Goal: Understand process/instructions

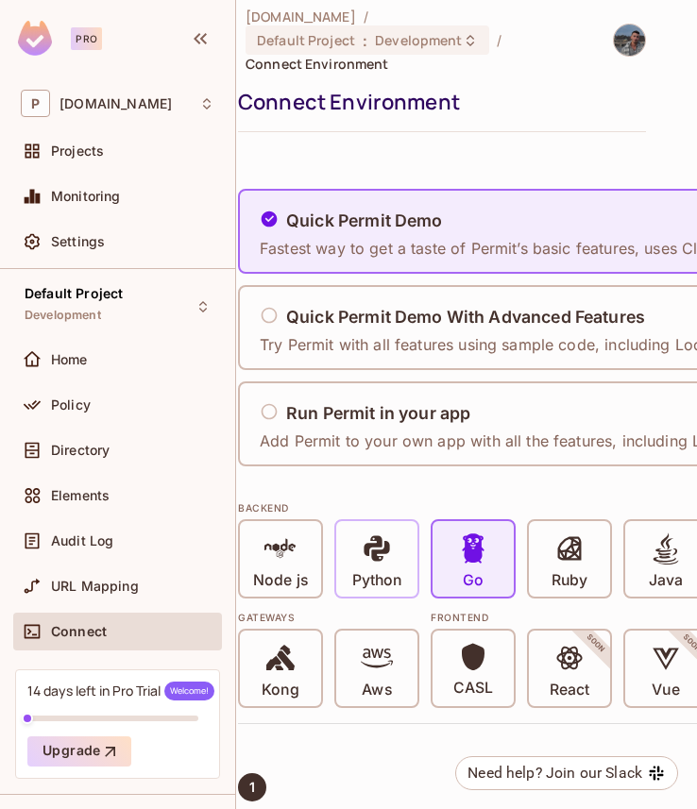
scroll to position [13, 26]
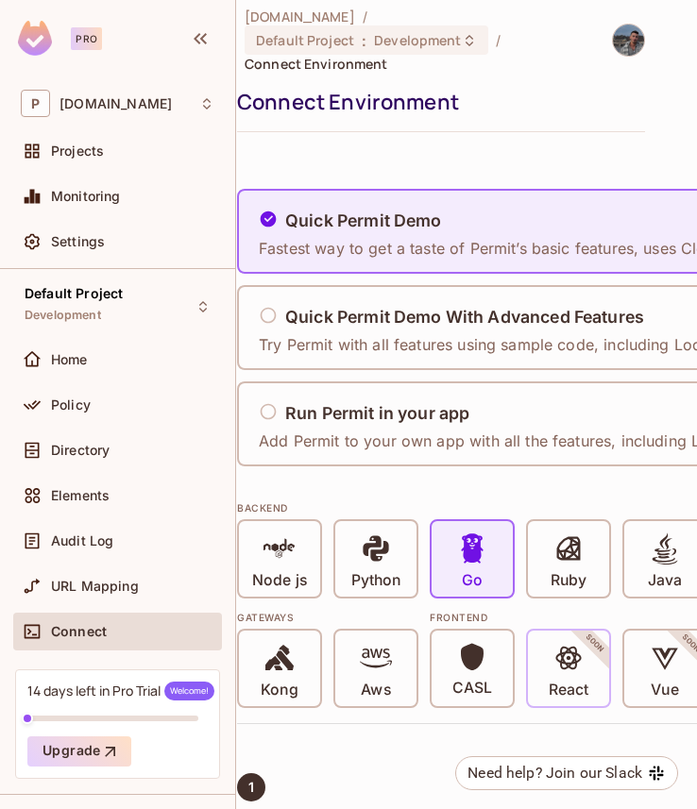
click at [542, 670] on div "React SOON" at bounding box center [568, 669] width 81 height 76
click at [549, 642] on span "React" at bounding box center [569, 671] width 40 height 58
click at [298, 571] on p "Node js" at bounding box center [279, 580] width 55 height 19
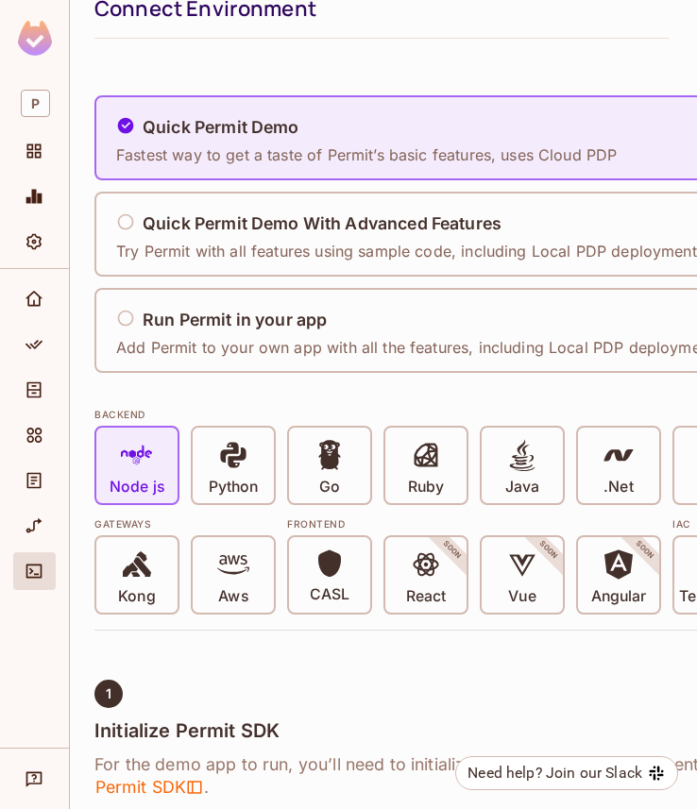
scroll to position [92, 3]
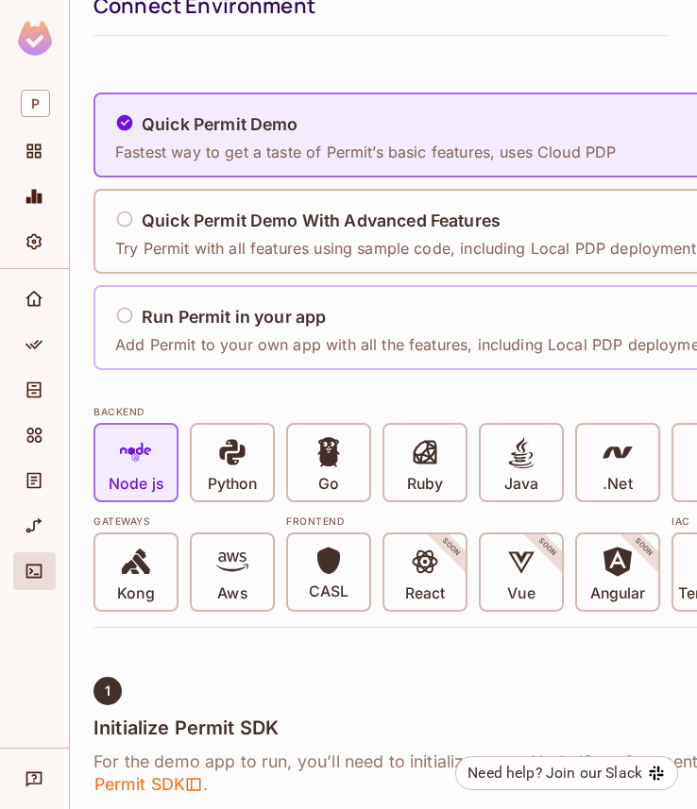
click at [338, 316] on div "Run Permit in your app Add Permit to your own app with all the features, includ…" at bounding box center [414, 328] width 598 height 56
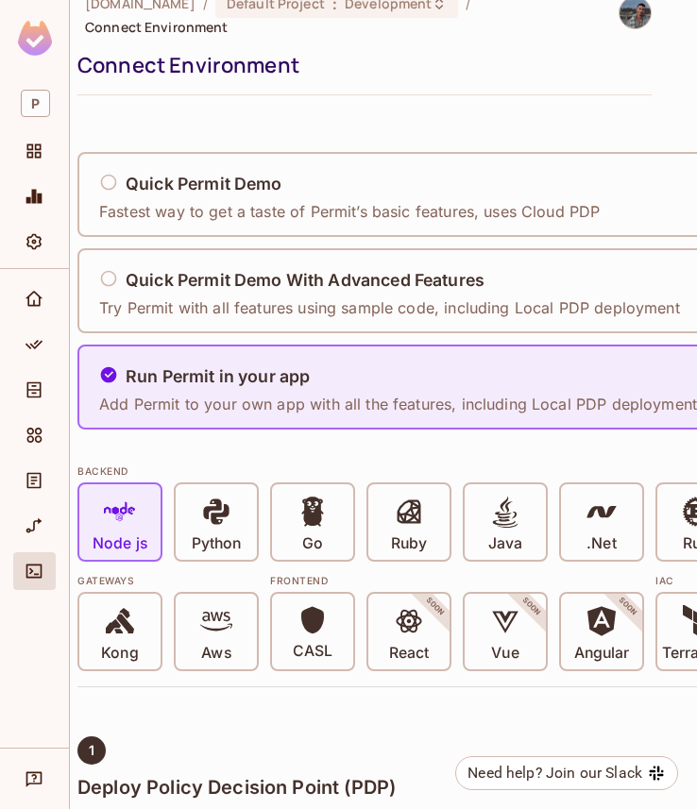
scroll to position [32, 17]
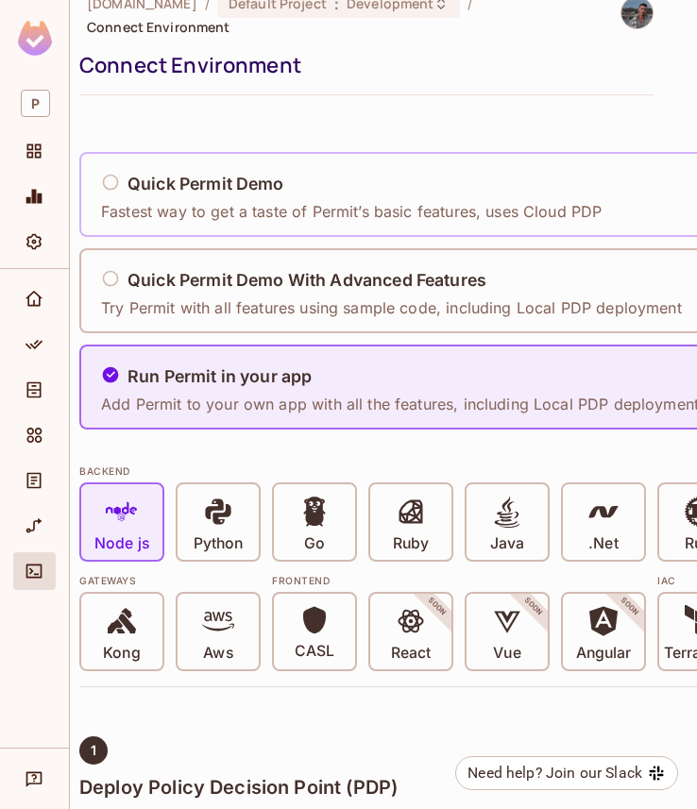
click at [245, 175] on h5 "Quick Permit Demo" at bounding box center [206, 184] width 157 height 19
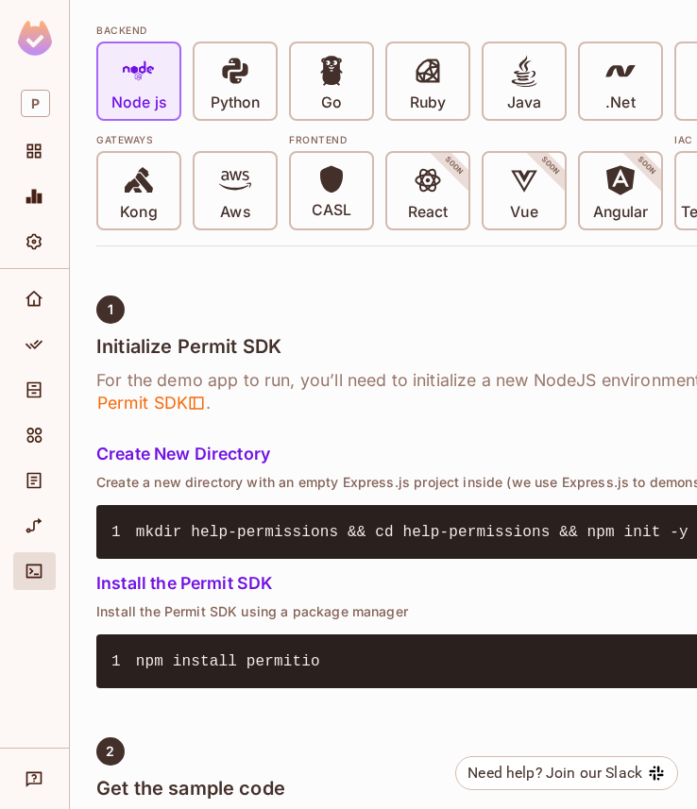
scroll to position [473, 2]
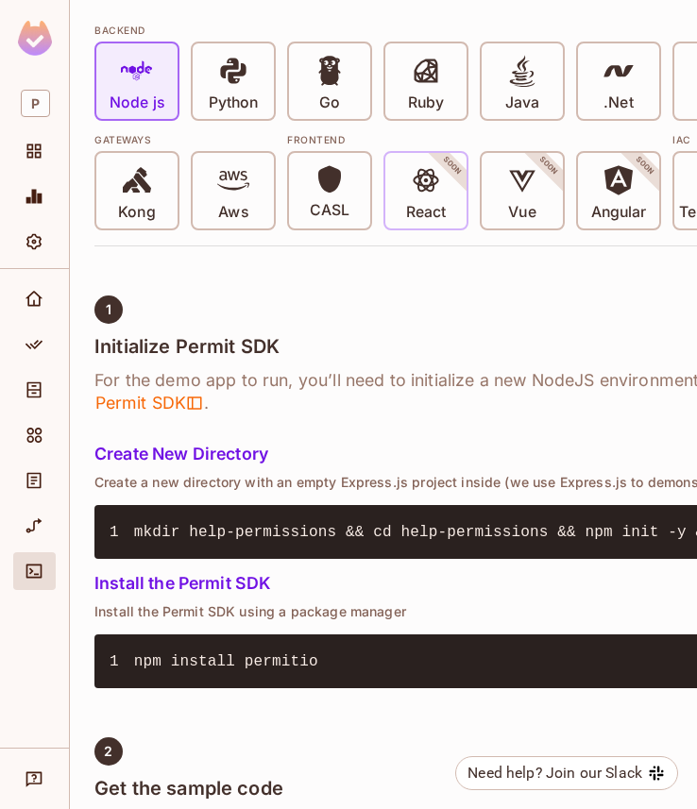
click at [421, 179] on icon at bounding box center [426, 180] width 32 height 32
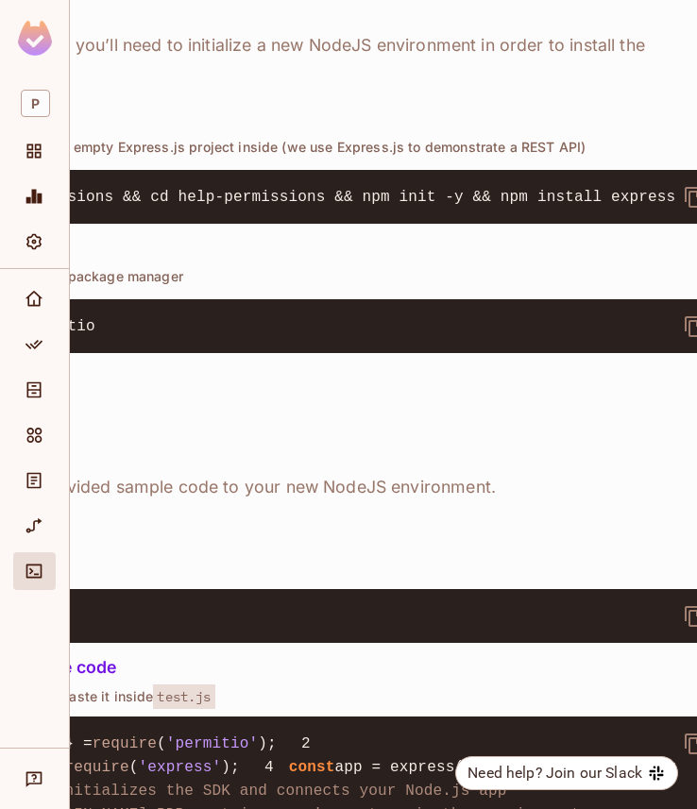
scroll to position [809, 249]
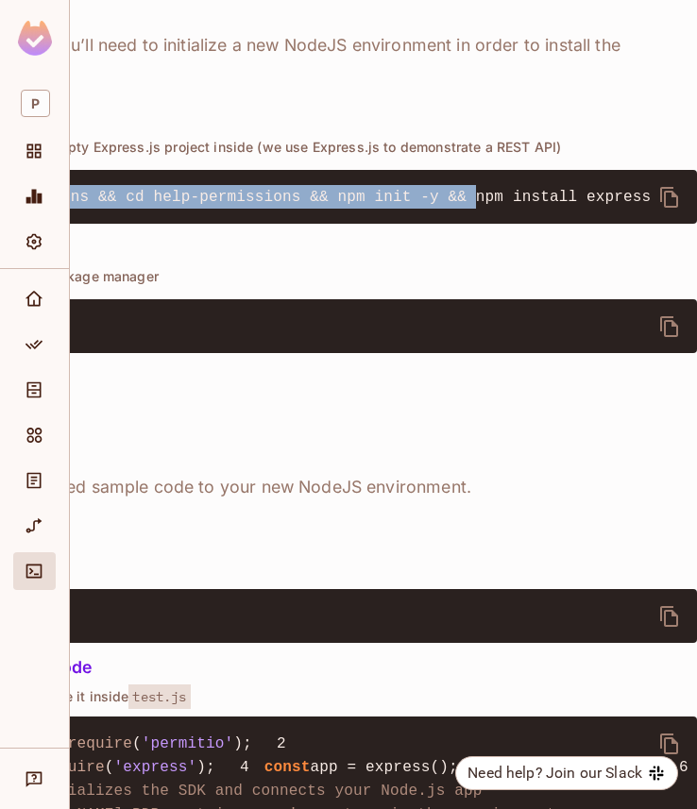
drag, startPoint x: 480, startPoint y: 185, endPoint x: 644, endPoint y: 183, distance: 164.4
click at [644, 183] on div "1 mkdir help-permissions && cd help-permissions && npm init -y && npm install e…" at bounding box center [272, 197] width 850 height 54
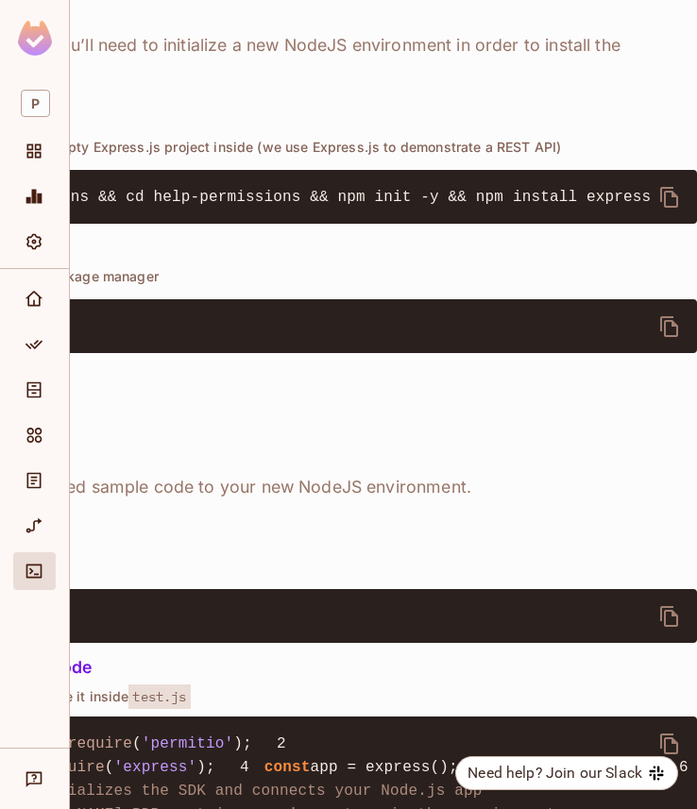
click at [644, 183] on div at bounding box center [669, 197] width 55 height 55
click at [629, 189] on span "mkdir help-permissions && cd help-permissions && npm init -y && npm install exp…" at bounding box center [269, 197] width 764 height 17
click at [628, 189] on span "mkdir help-permissions && cd help-permissions && npm init -y && npm install exp…" at bounding box center [269, 197] width 764 height 17
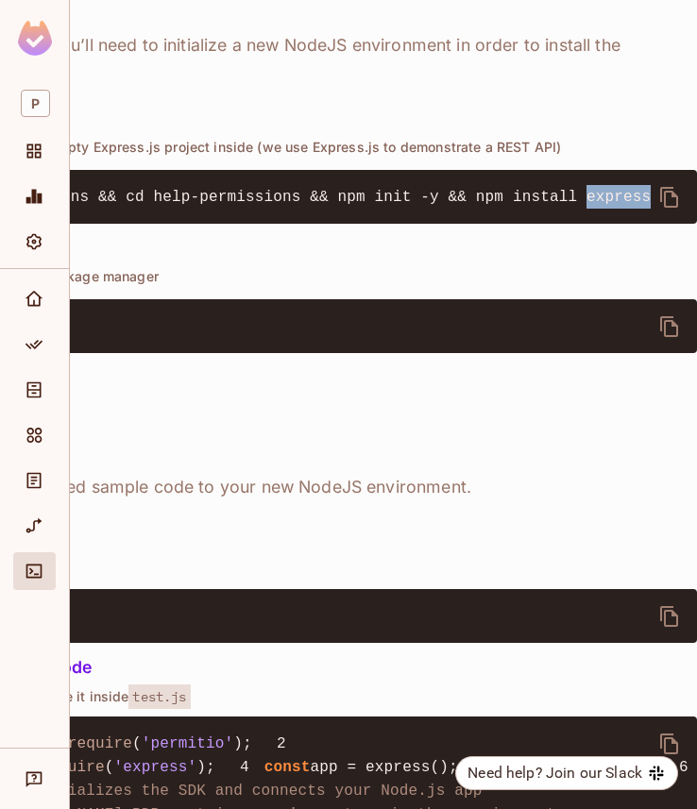
copy span "express"
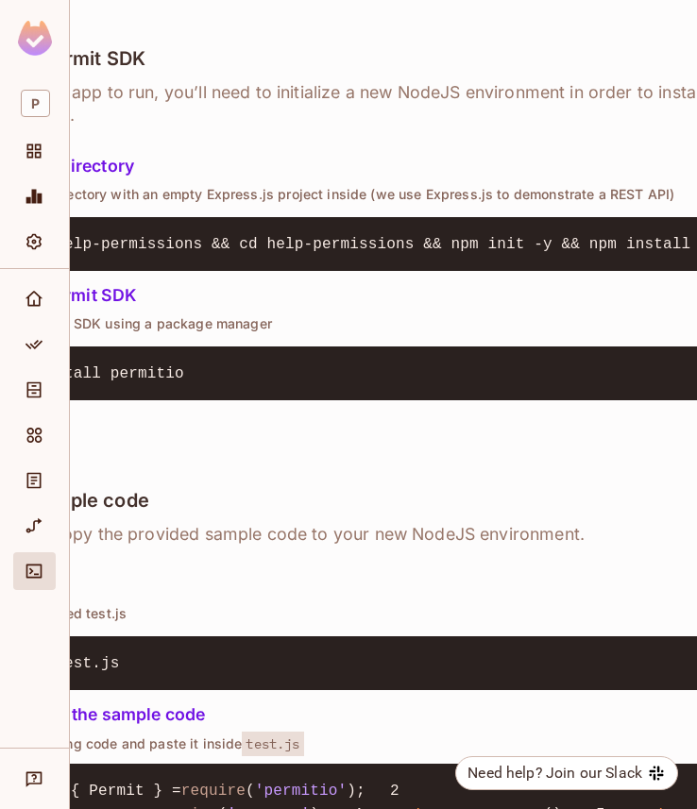
scroll to position [761, 249]
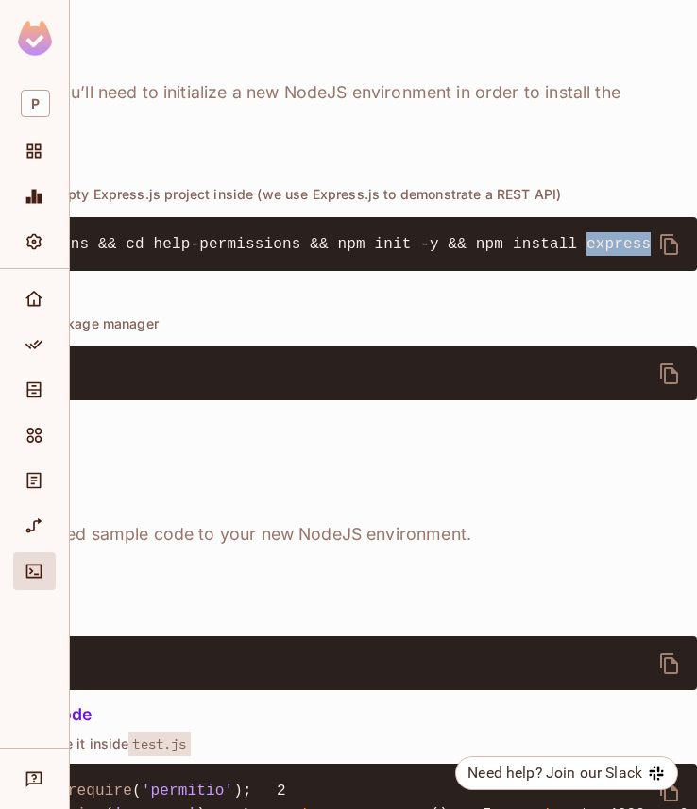
click at [673, 236] on icon "delete" at bounding box center [669, 244] width 23 height 23
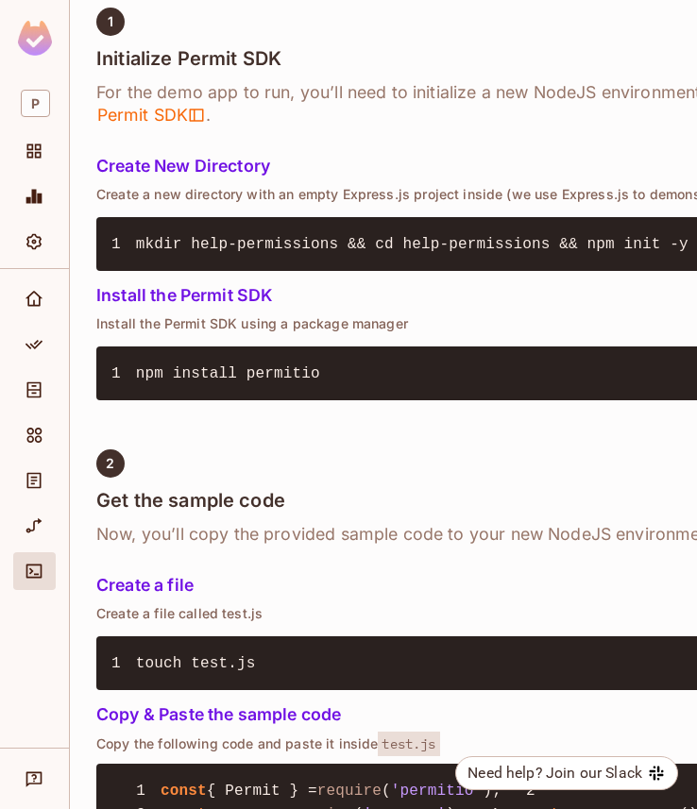
click at [254, 366] on span "npm install permitio" at bounding box center [228, 374] width 184 height 17
copy div "npm install permitio"
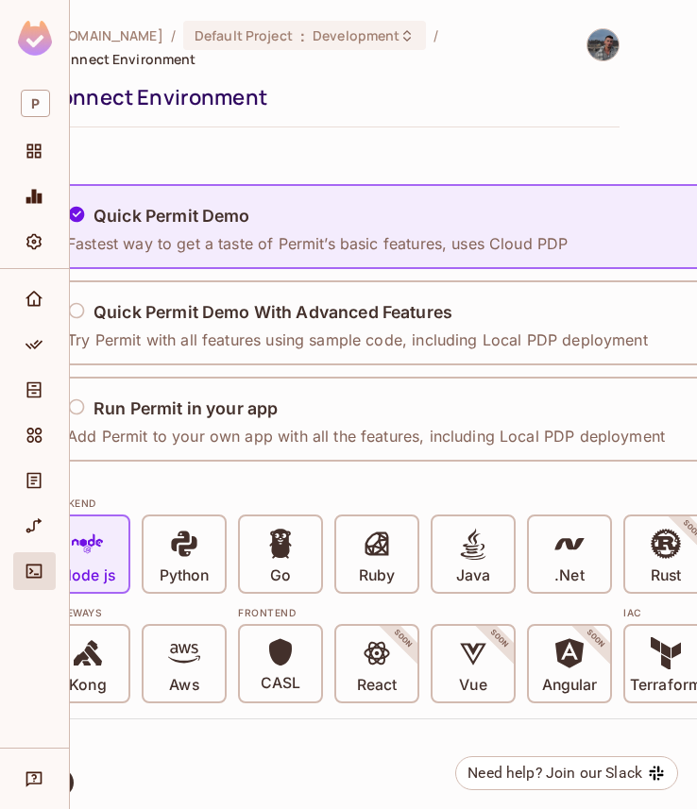
scroll to position [0, 0]
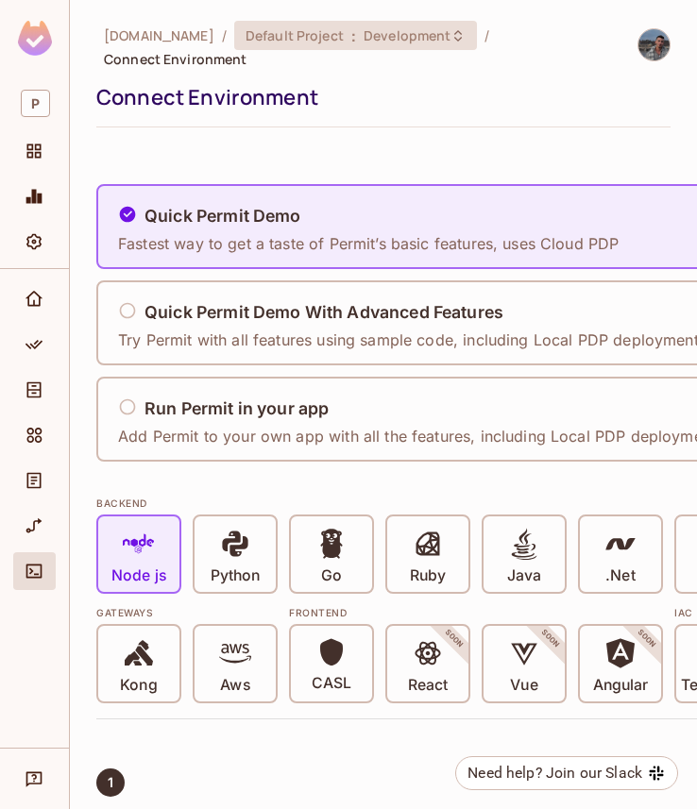
click at [383, 33] on span "Development" at bounding box center [407, 35] width 87 height 18
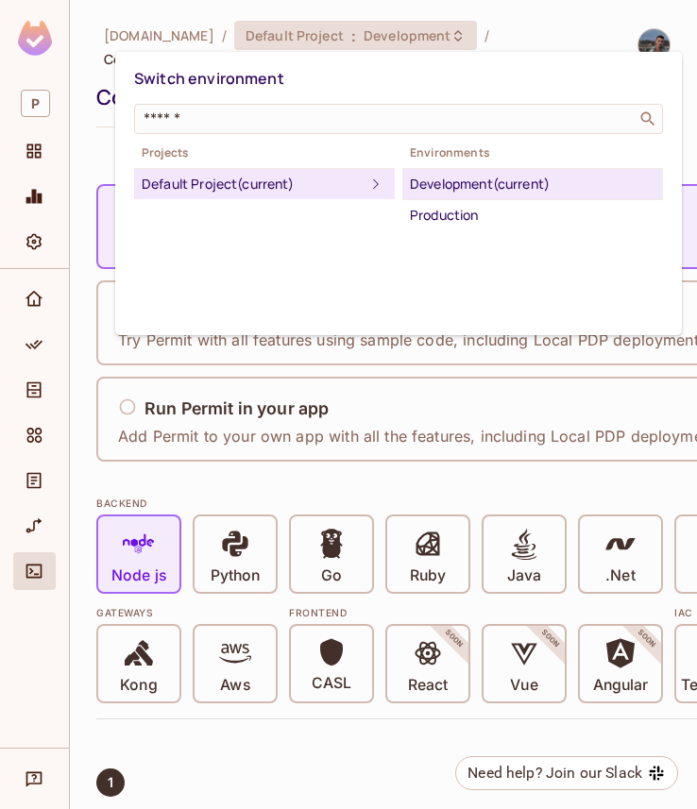
click at [107, 144] on div at bounding box center [348, 404] width 697 height 809
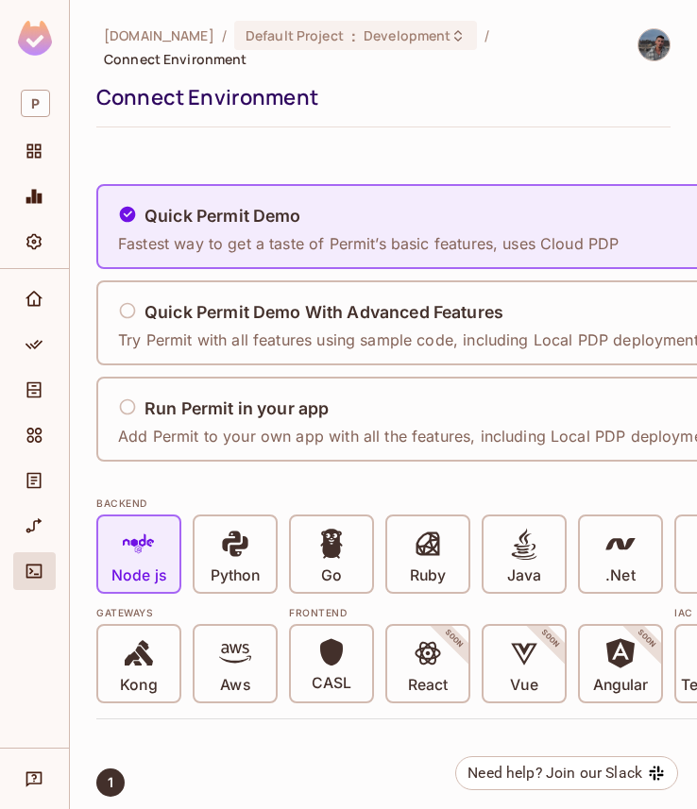
click at [247, 50] on span "Connect Environment" at bounding box center [176, 59] width 144 height 18
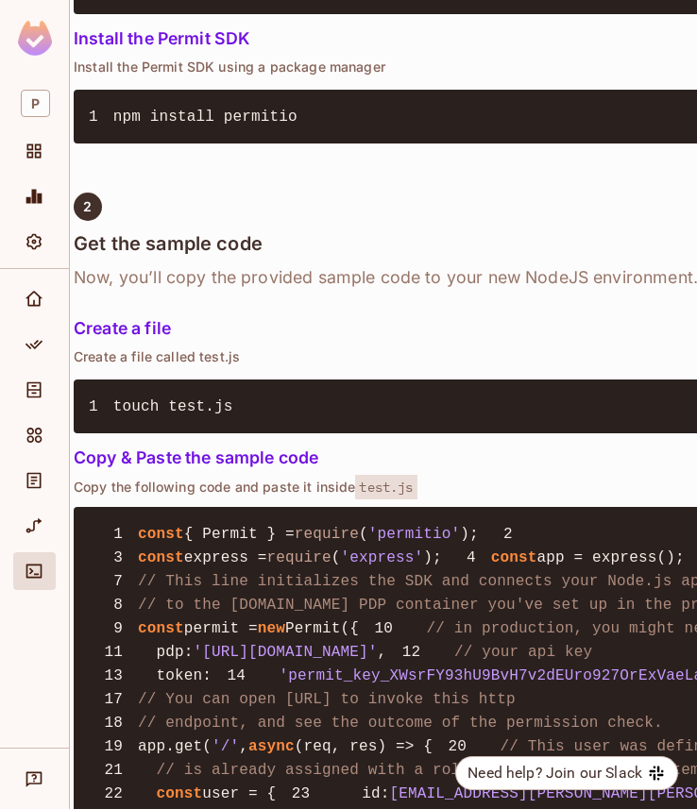
scroll to position [1308, 23]
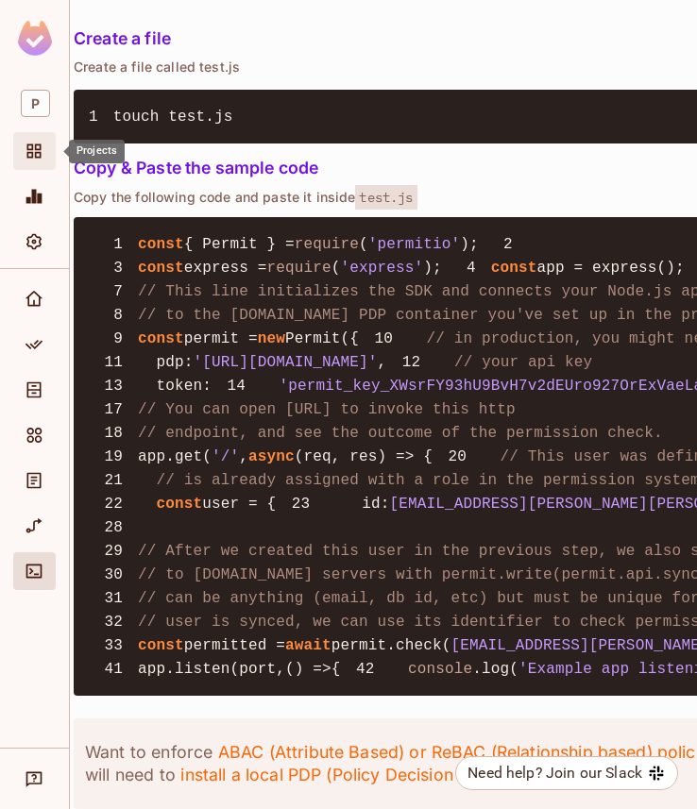
click at [42, 155] on icon "Projects" at bounding box center [34, 151] width 19 height 19
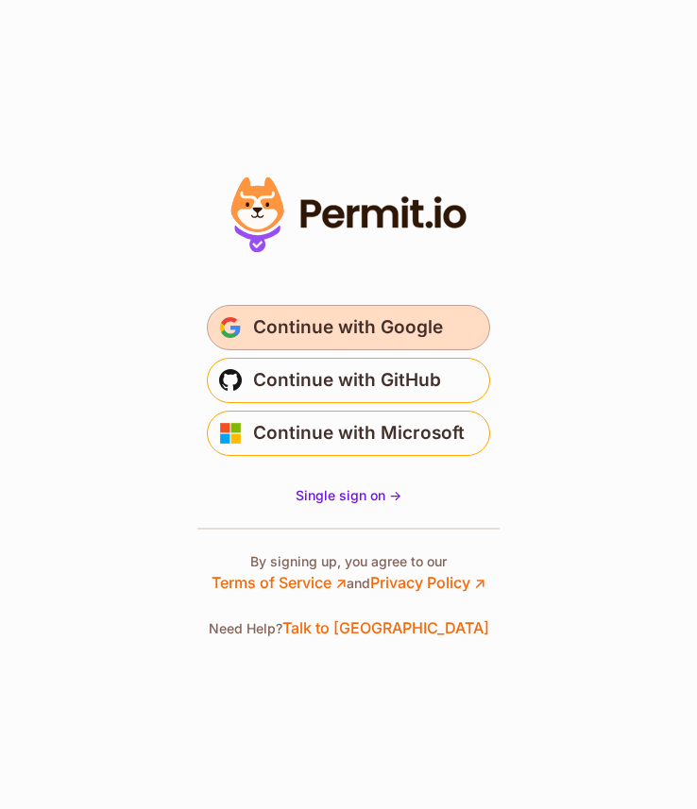
click at [393, 334] on span "Continue with Google" at bounding box center [348, 328] width 190 height 30
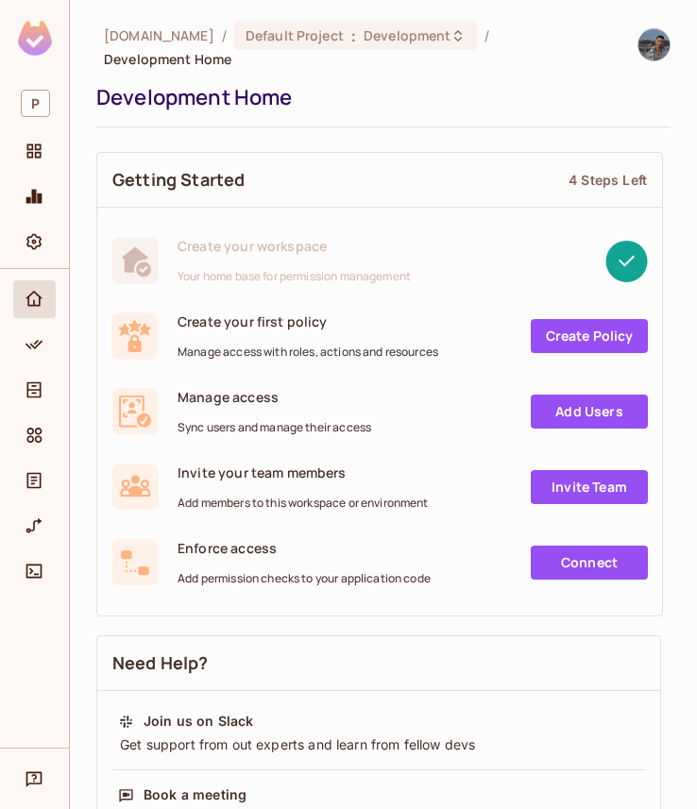
click at [538, 319] on link "Create Policy" at bounding box center [589, 336] width 117 height 34
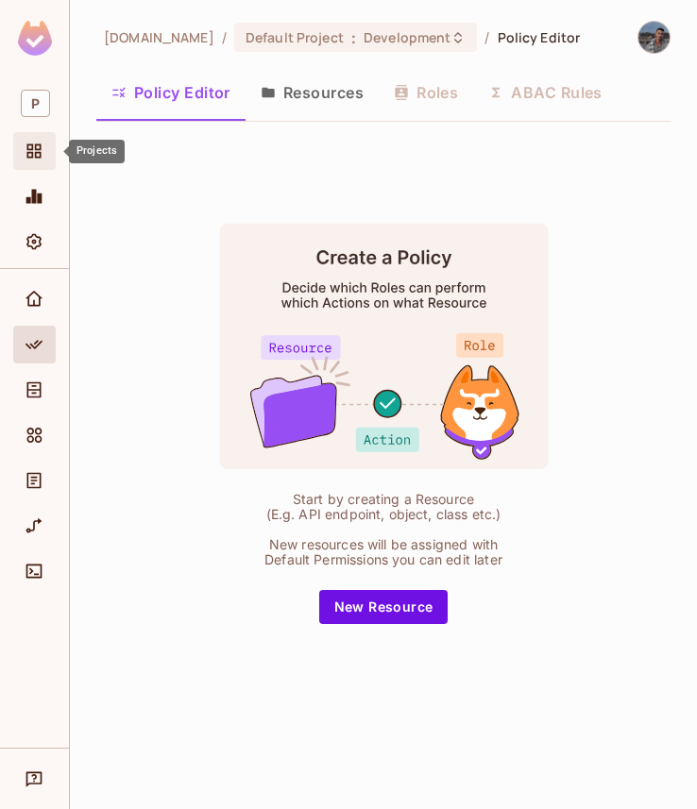
click at [43, 154] on icon "Projects" at bounding box center [34, 151] width 19 height 19
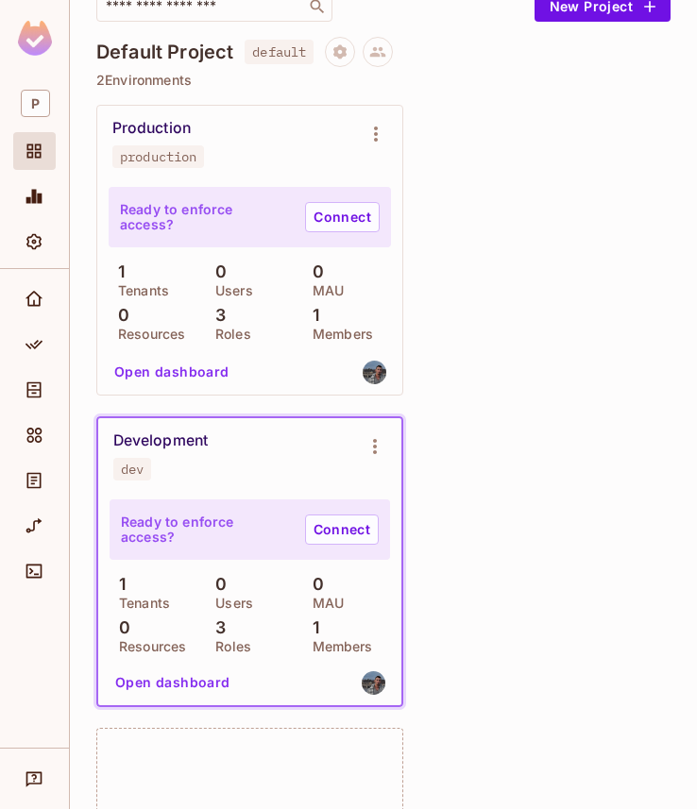
scroll to position [205, 0]
click at [179, 694] on button "Open dashboard" at bounding box center [173, 682] width 130 height 30
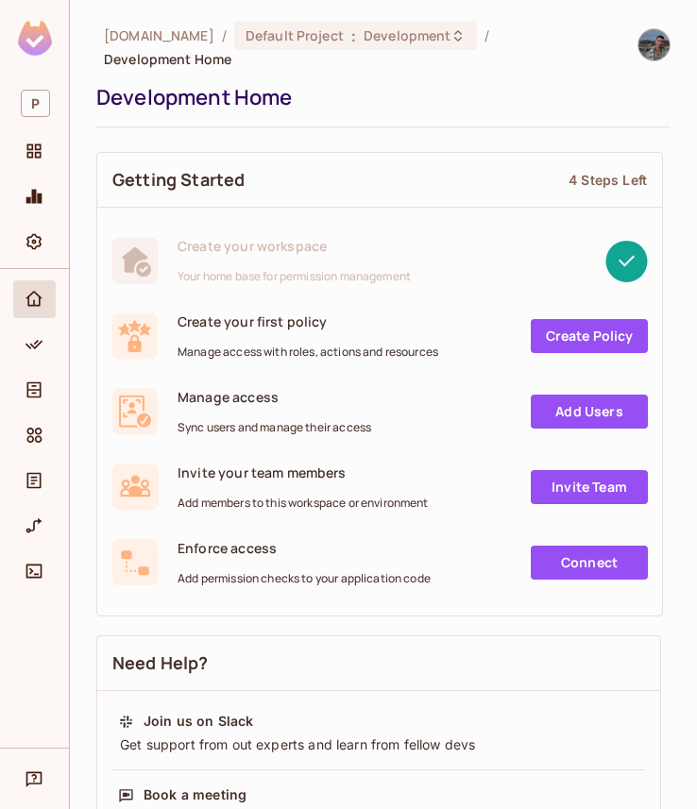
click at [595, 328] on link "Create Policy" at bounding box center [589, 336] width 117 height 34
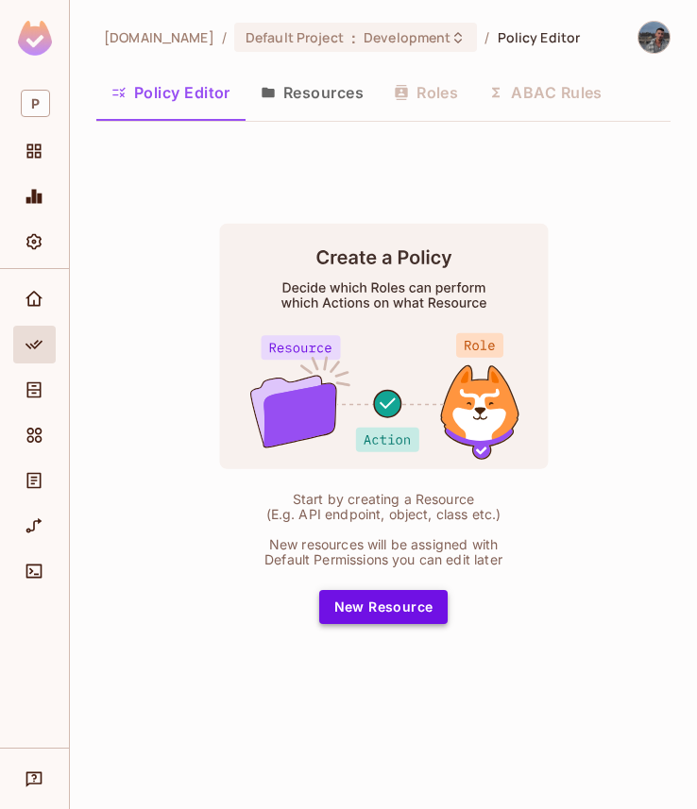
click at [400, 613] on button "New Resource" at bounding box center [383, 607] width 129 height 34
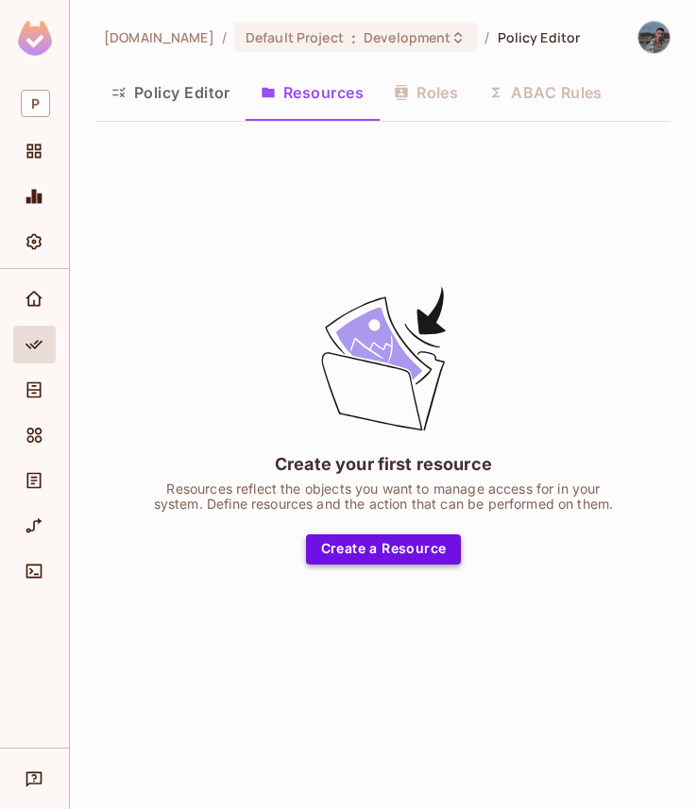
click at [378, 561] on button "Create a Resource" at bounding box center [384, 550] width 156 height 30
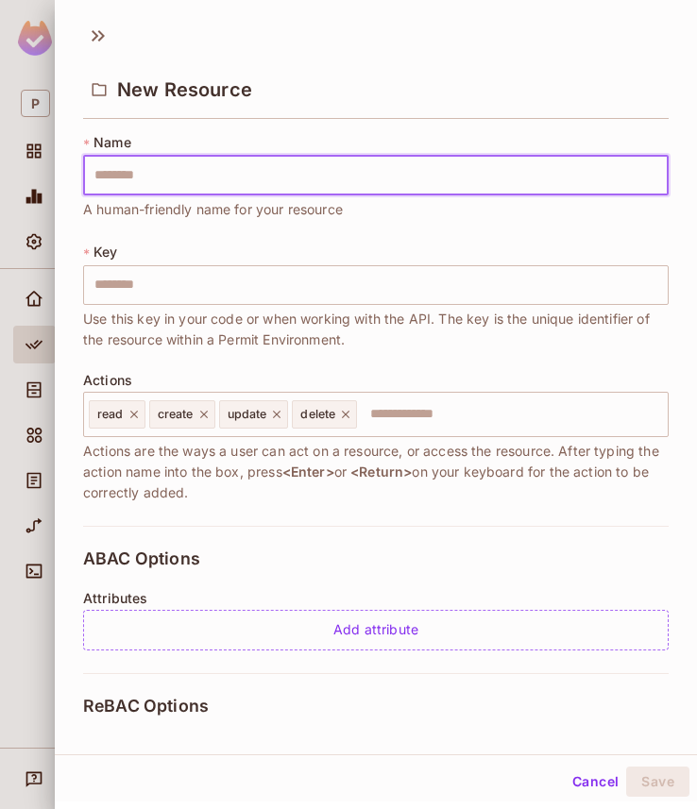
click at [228, 178] on input "text" at bounding box center [376, 176] width 586 height 40
type input "*"
type input "**"
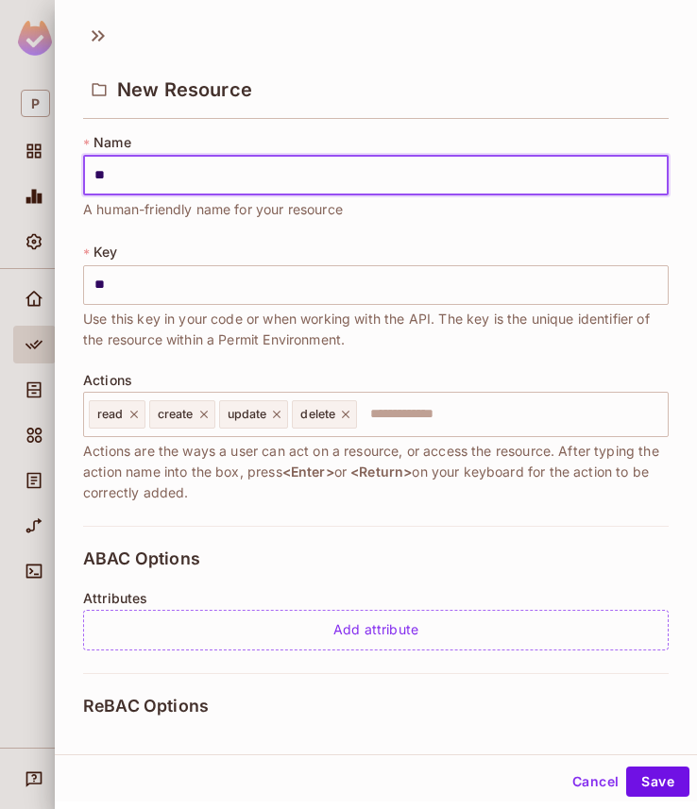
type input "***"
type input "****"
type input "*****"
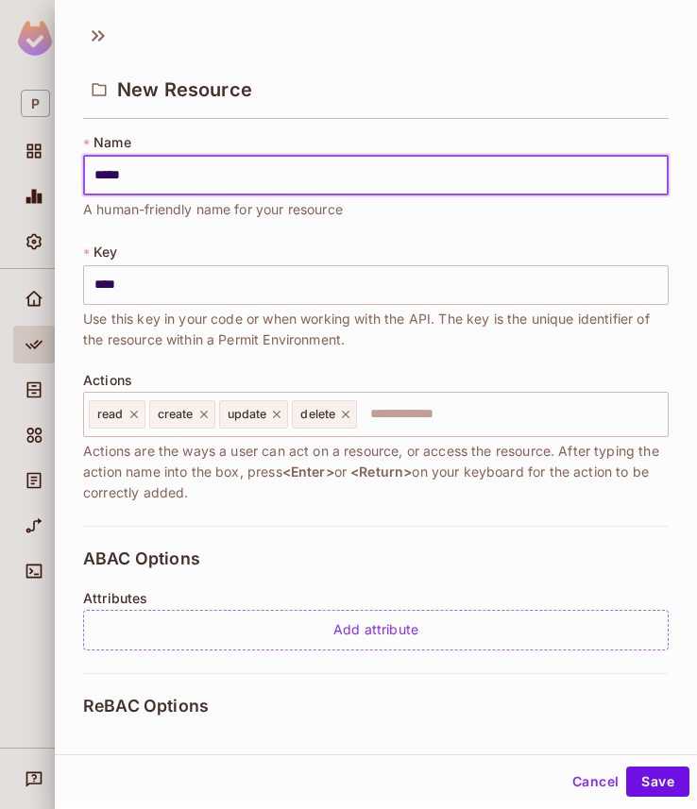
type input "*****"
type input "******"
type input "*******"
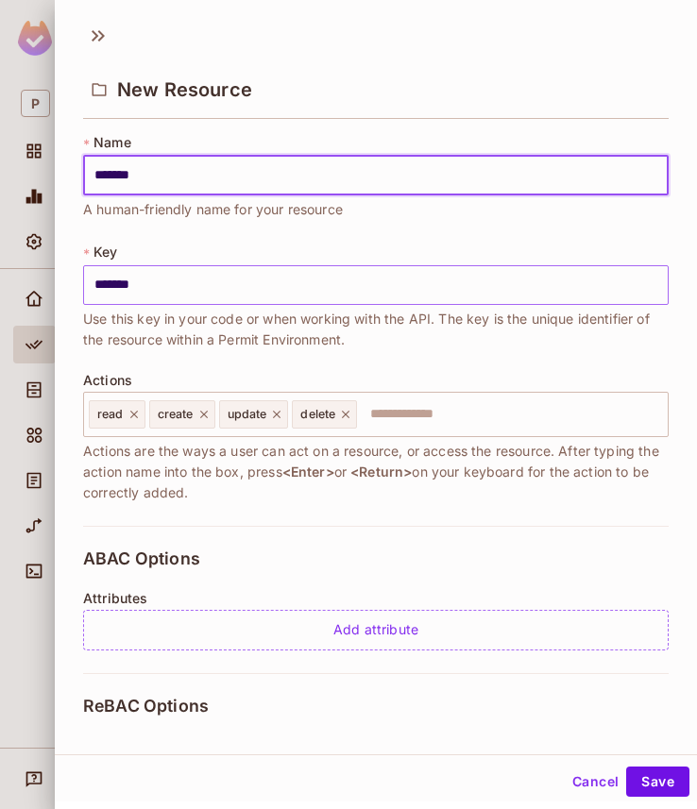
type input "********"
type input "*******"
type input "********"
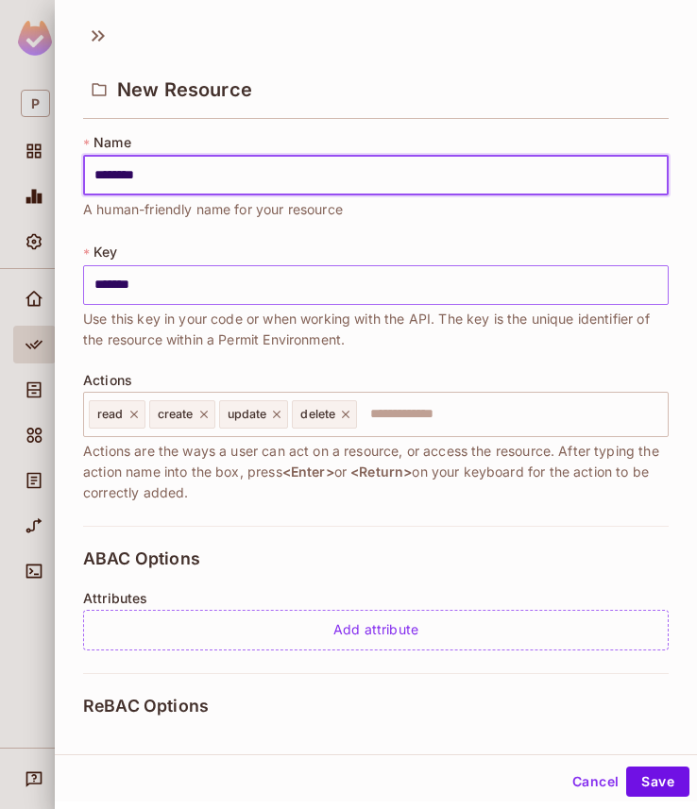
type input "********"
type input "*********"
type input "**********"
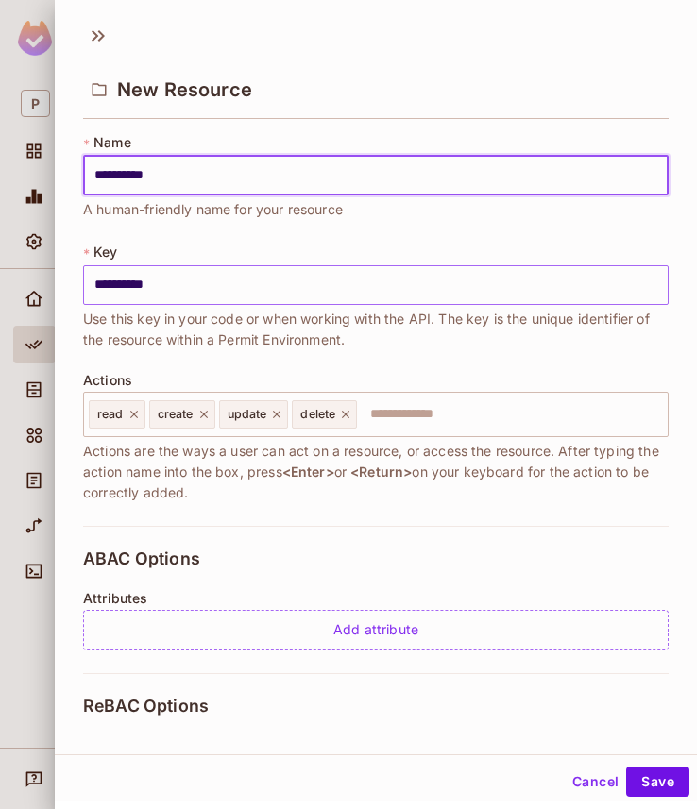
type input "**********"
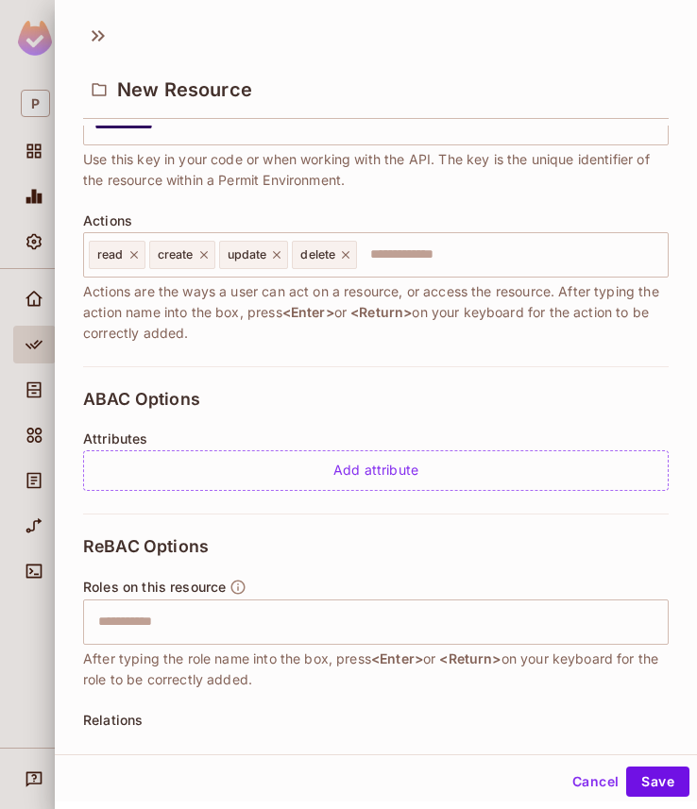
scroll to position [162, 0]
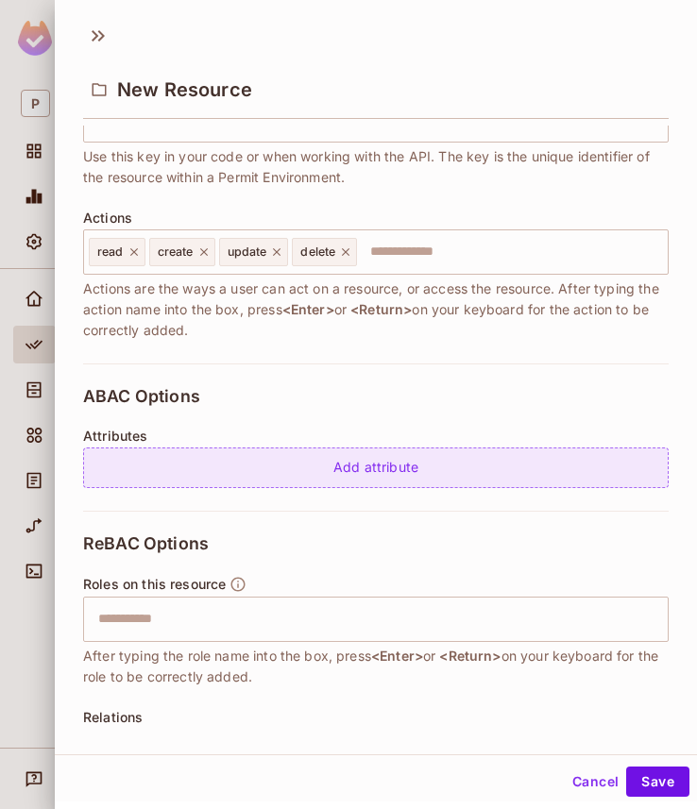
type input "**********"
click at [374, 479] on div "Add attribute" at bounding box center [376, 468] width 586 height 41
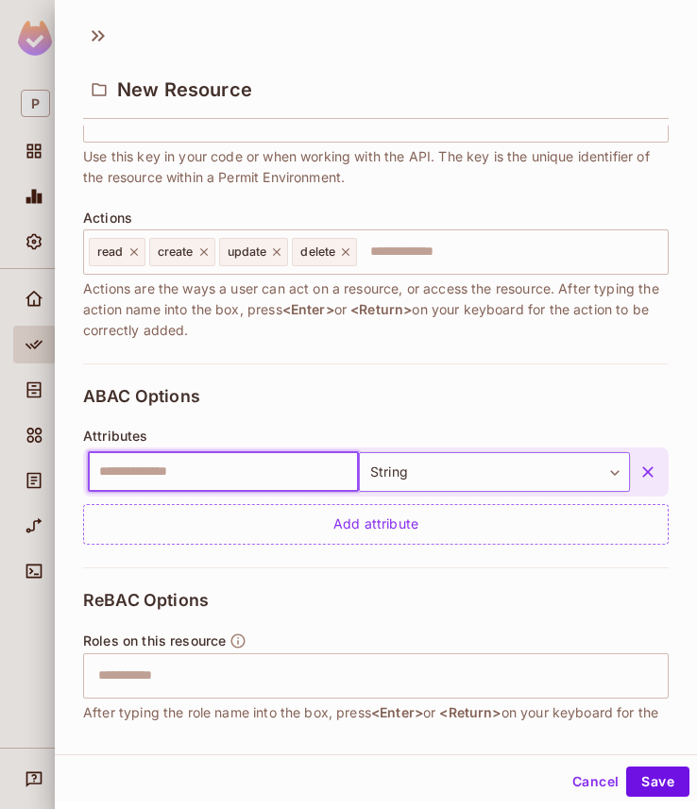
click at [554, 481] on body "**********" at bounding box center [348, 404] width 697 height 809
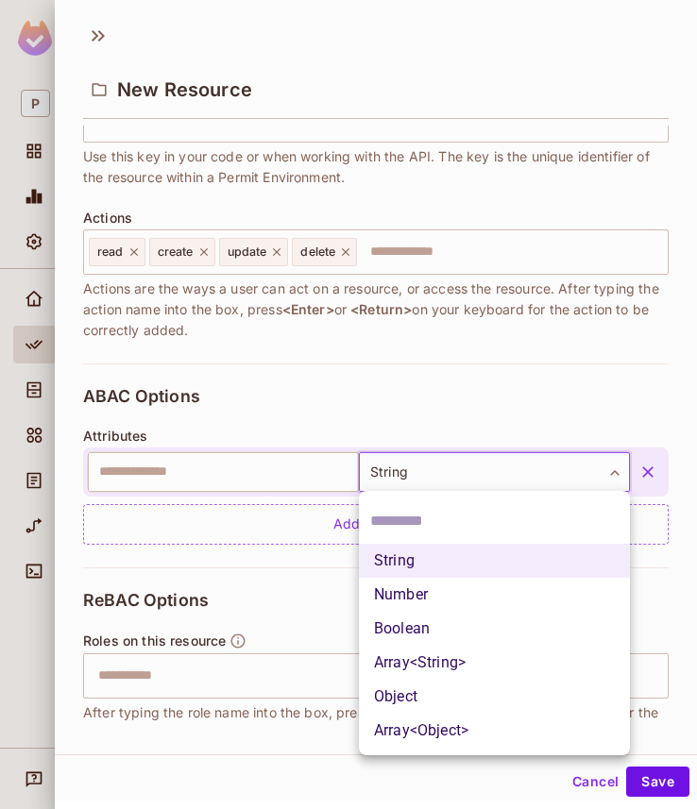
click at [554, 481] on div at bounding box center [348, 404] width 697 height 809
click at [451, 466] on body "**********" at bounding box center [348, 404] width 697 height 809
click at [451, 467] on div at bounding box center [348, 404] width 697 height 809
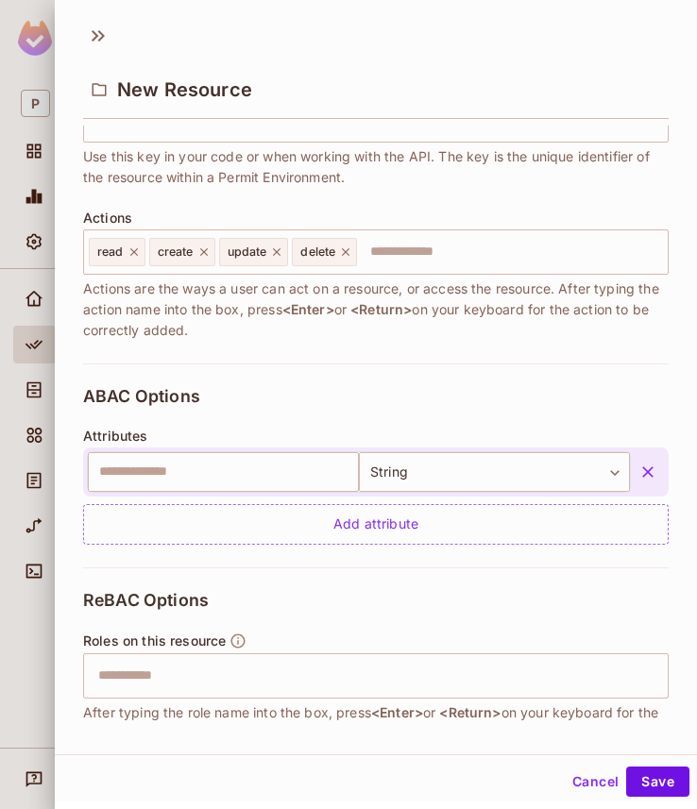
click at [641, 475] on icon "button" at bounding box center [648, 472] width 19 height 19
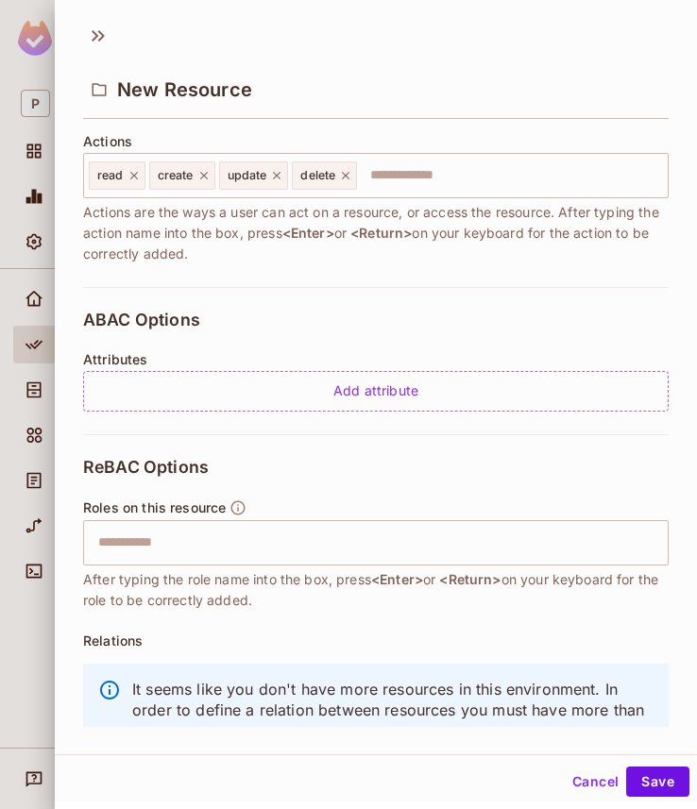
scroll to position [283, 0]
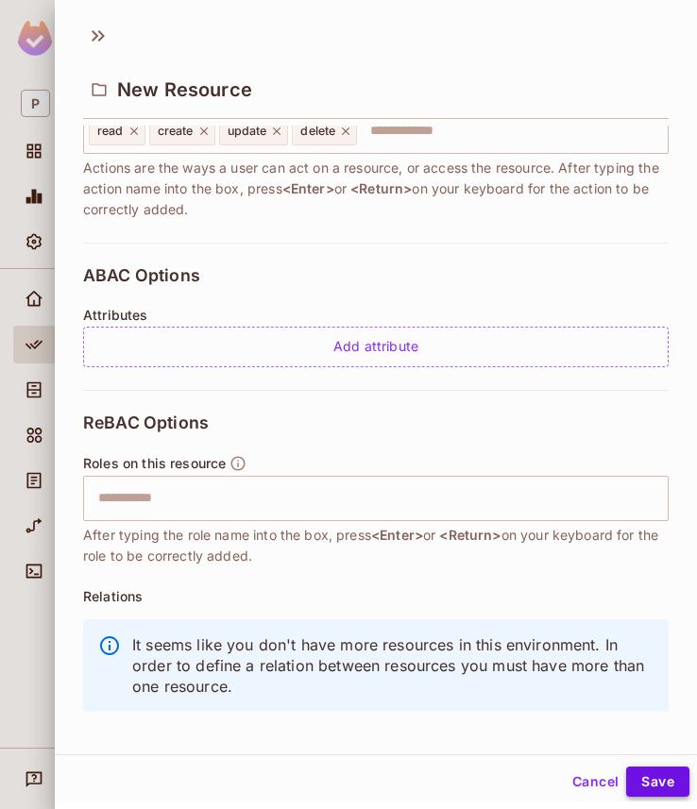
click at [643, 776] on button "Save" at bounding box center [657, 782] width 63 height 30
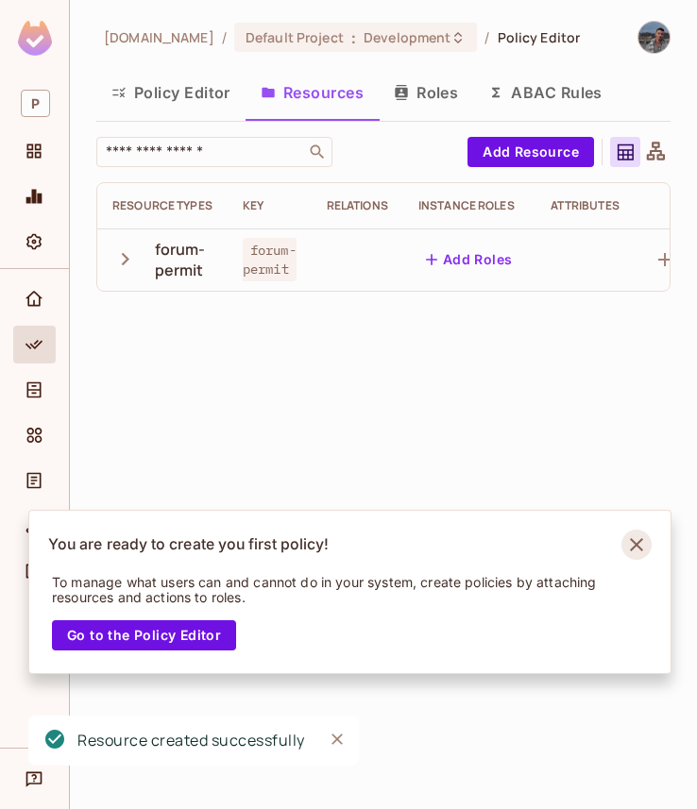
click at [636, 554] on icon "Notifications Alt+T" at bounding box center [637, 545] width 30 height 30
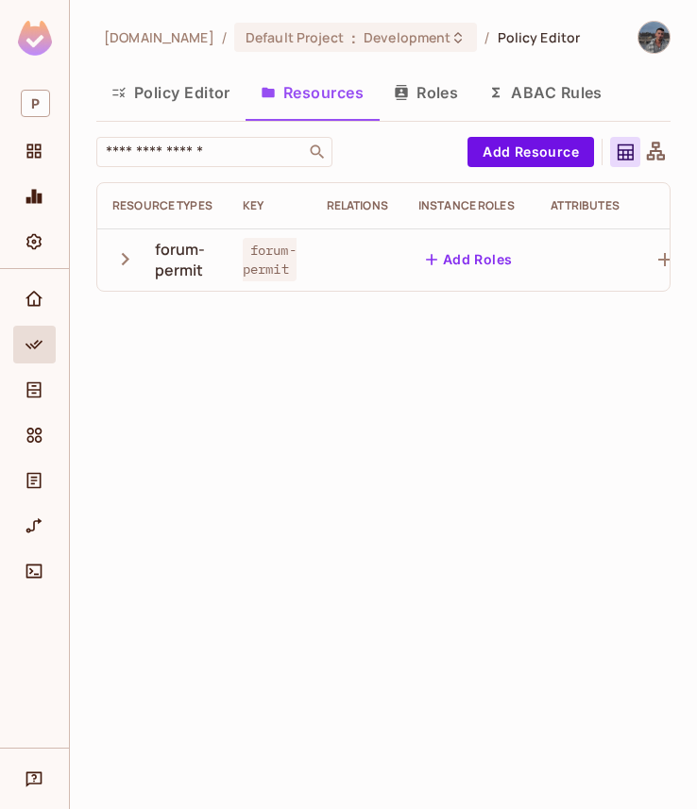
click at [128, 254] on icon "button" at bounding box center [125, 260] width 26 height 26
click at [455, 259] on button "Add Roles" at bounding box center [469, 260] width 102 height 30
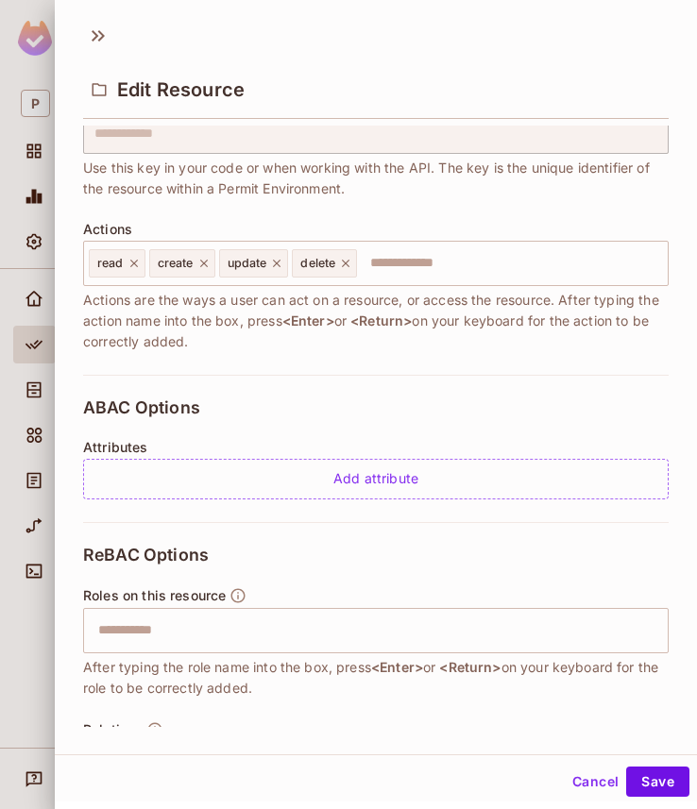
scroll to position [0, 0]
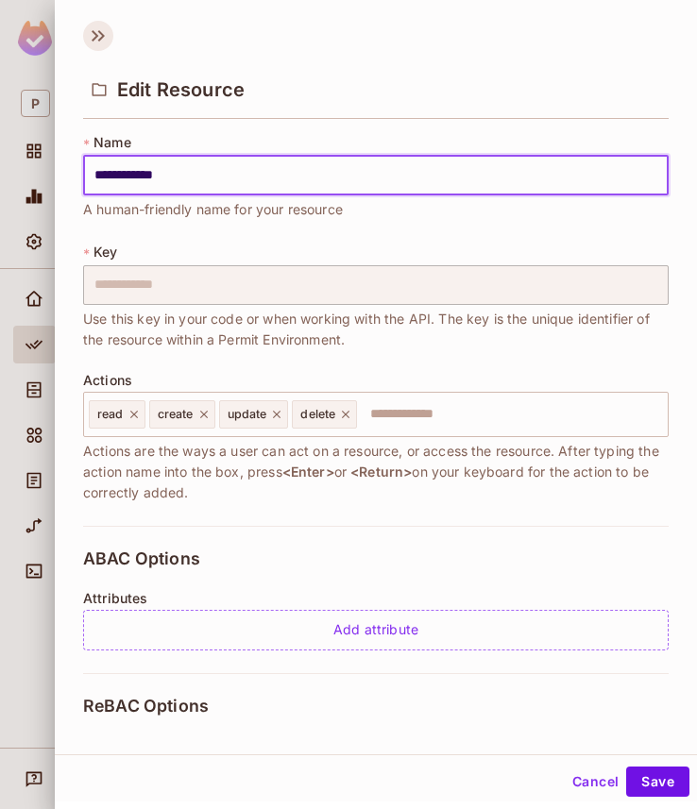
click at [105, 33] on icon at bounding box center [98, 36] width 30 height 30
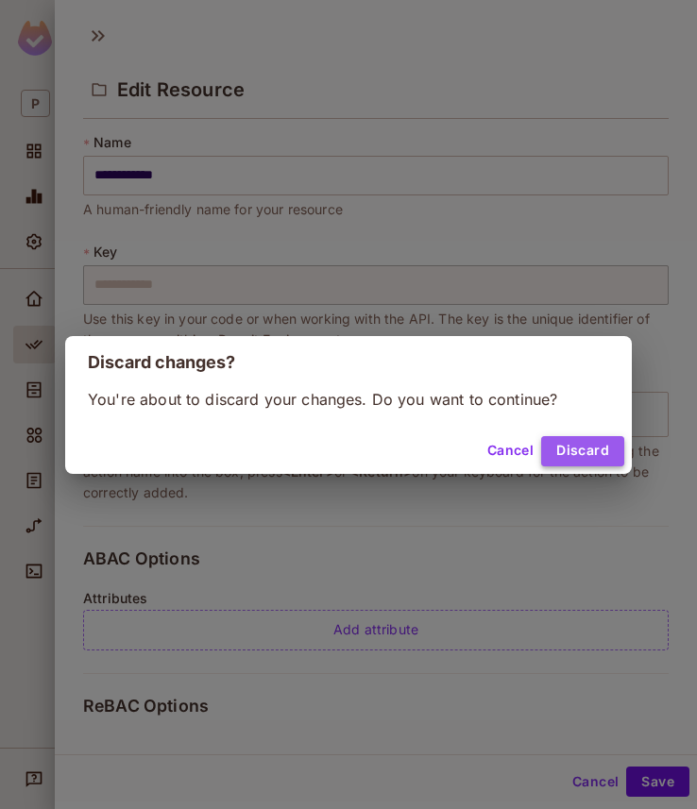
click at [551, 458] on button "Discard" at bounding box center [582, 451] width 83 height 30
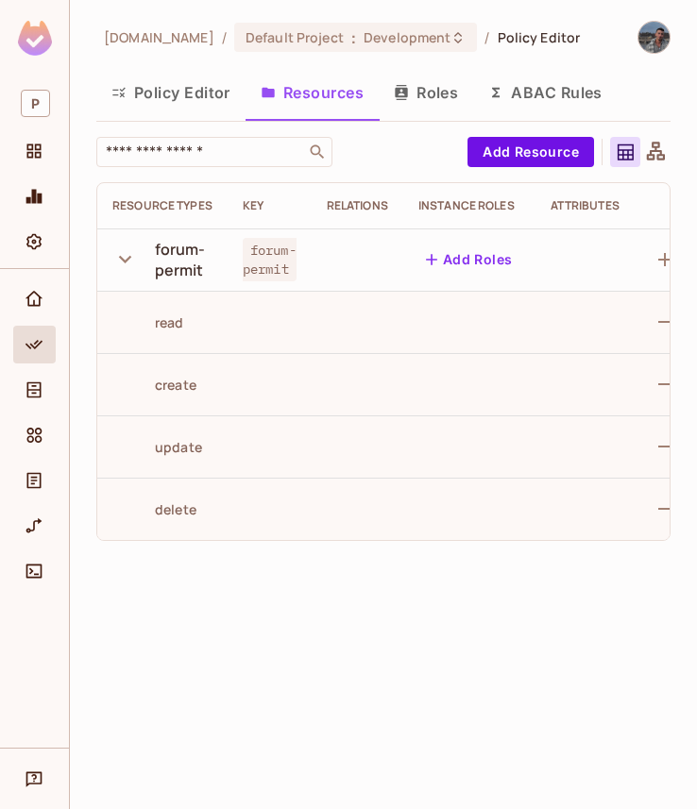
click at [137, 263] on button "button" at bounding box center [128, 259] width 33 height 41
click at [137, 263] on icon "button" at bounding box center [125, 260] width 26 height 26
click at [461, 267] on button "Add Roles" at bounding box center [468, 260] width 102 height 30
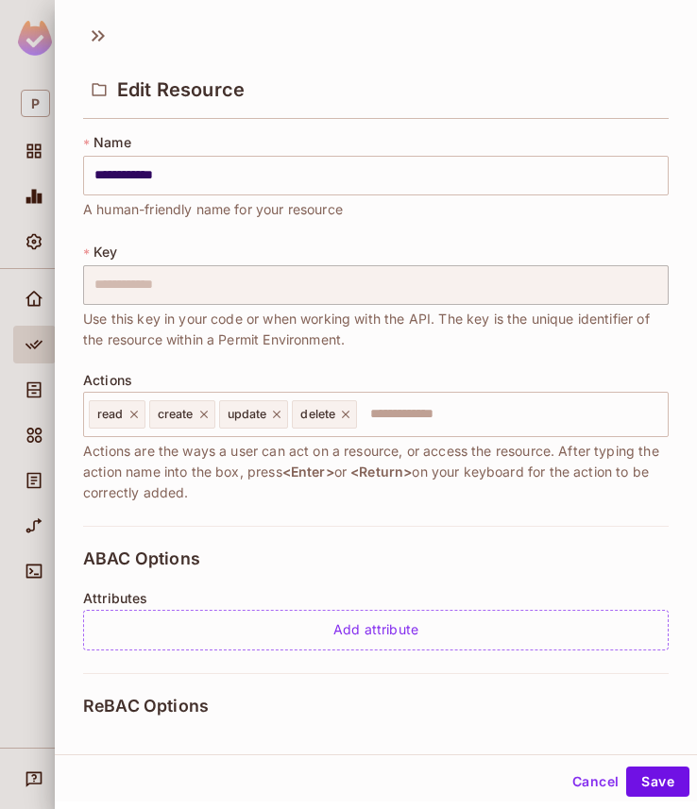
click at [644, 761] on div "Cancel Save" at bounding box center [376, 781] width 642 height 45
click at [644, 770] on button "Save" at bounding box center [657, 782] width 63 height 30
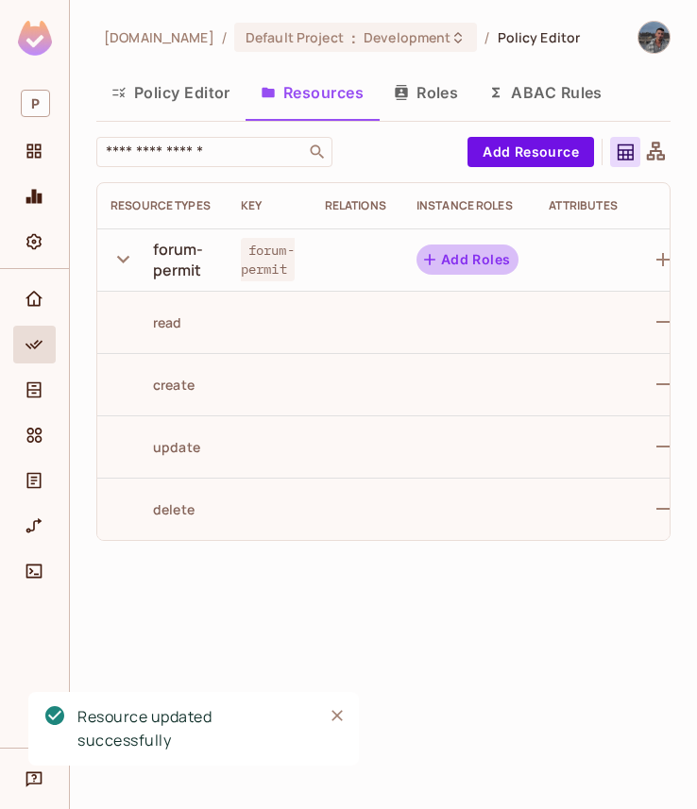
click at [471, 267] on button "Add Roles" at bounding box center [468, 260] width 102 height 30
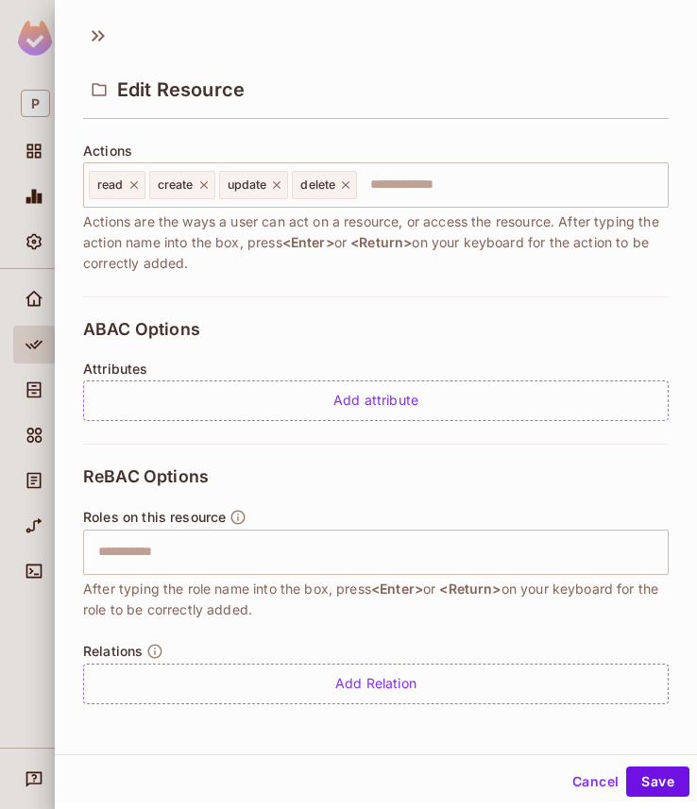
scroll to position [228, 0]
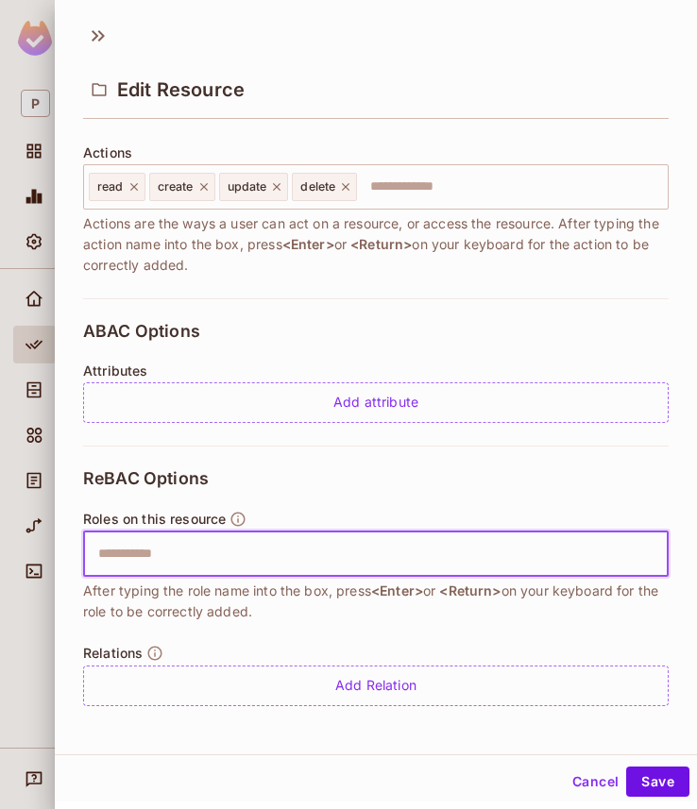
click at [172, 556] on input "text" at bounding box center [373, 555] width 573 height 38
type input "*****"
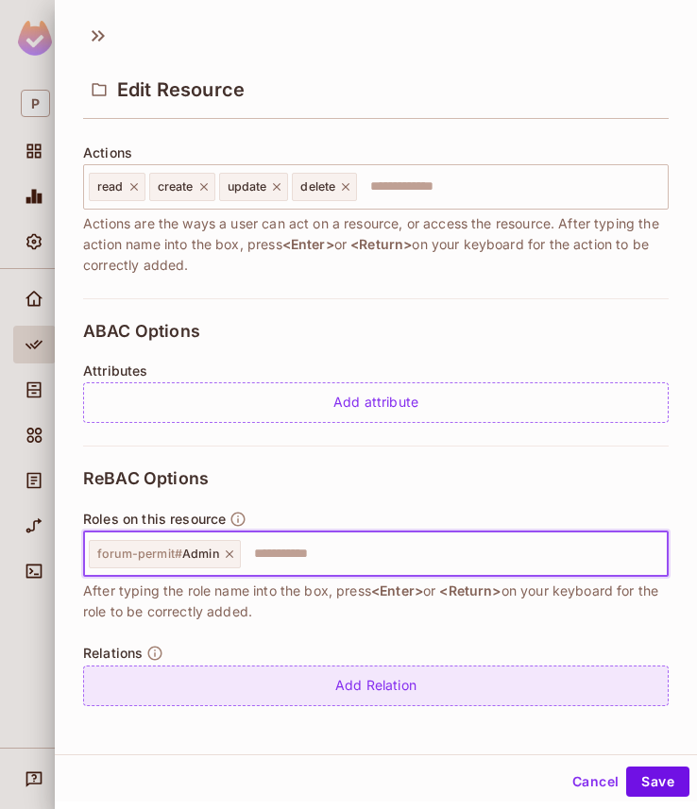
click at [490, 693] on div "Add Relation" at bounding box center [376, 686] width 586 height 41
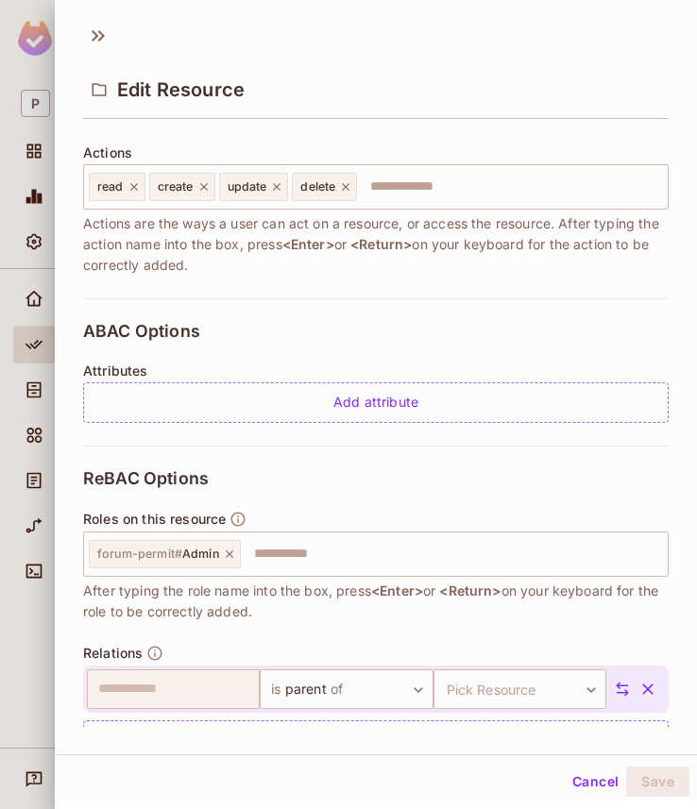
click at [650, 693] on icon "button" at bounding box center [648, 689] width 19 height 19
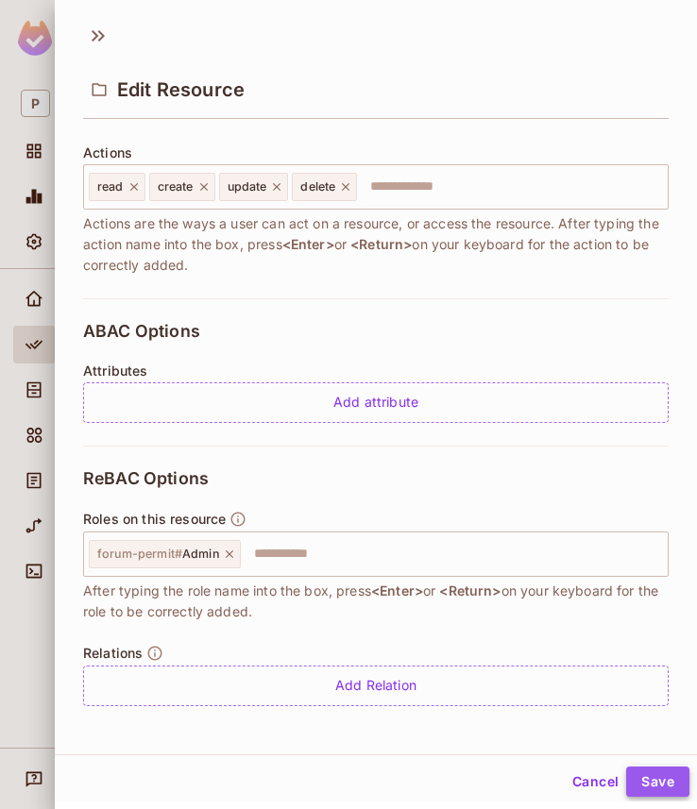
click at [656, 792] on button "Save" at bounding box center [657, 782] width 63 height 30
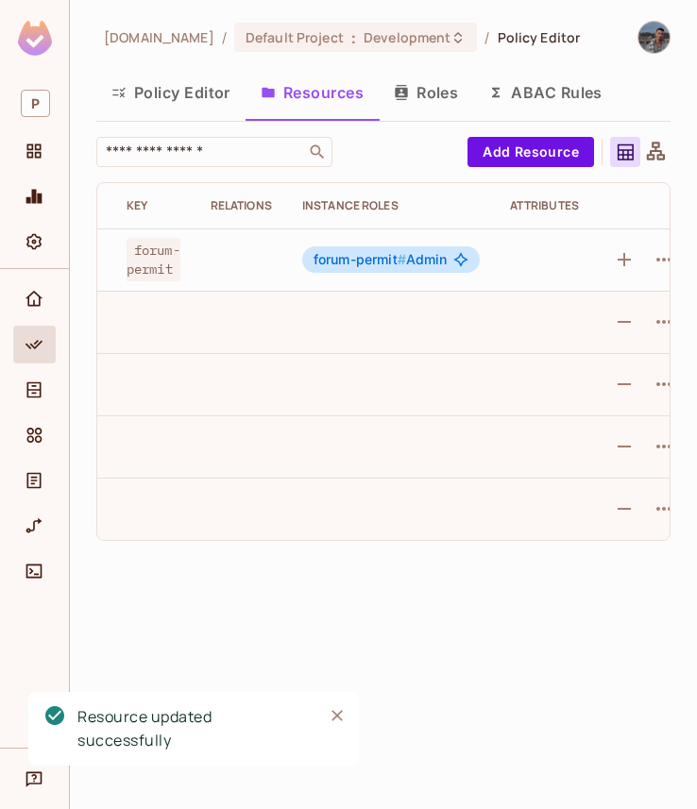
scroll to position [0, 145]
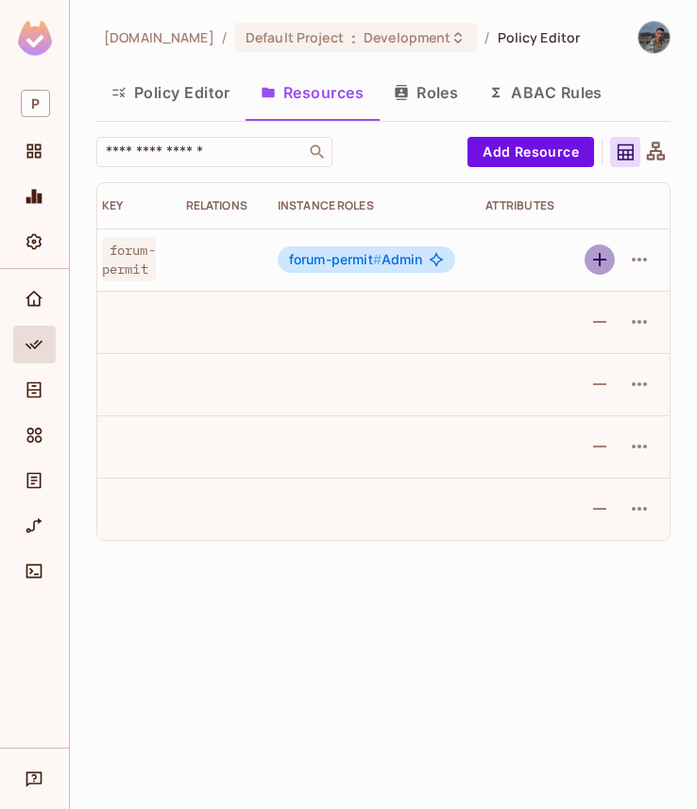
click at [588, 264] on icon "button" at bounding box center [599, 259] width 23 height 23
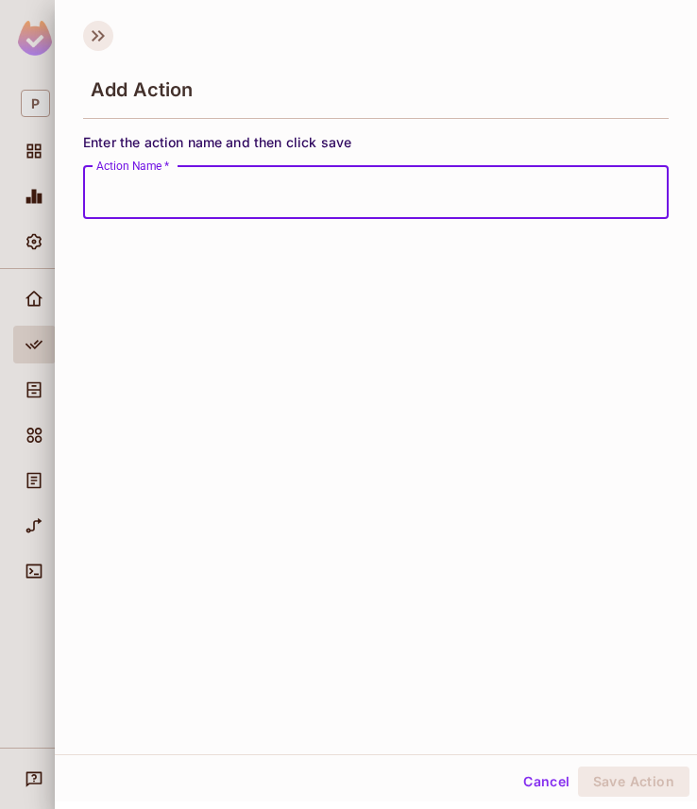
click at [100, 45] on icon at bounding box center [98, 36] width 30 height 30
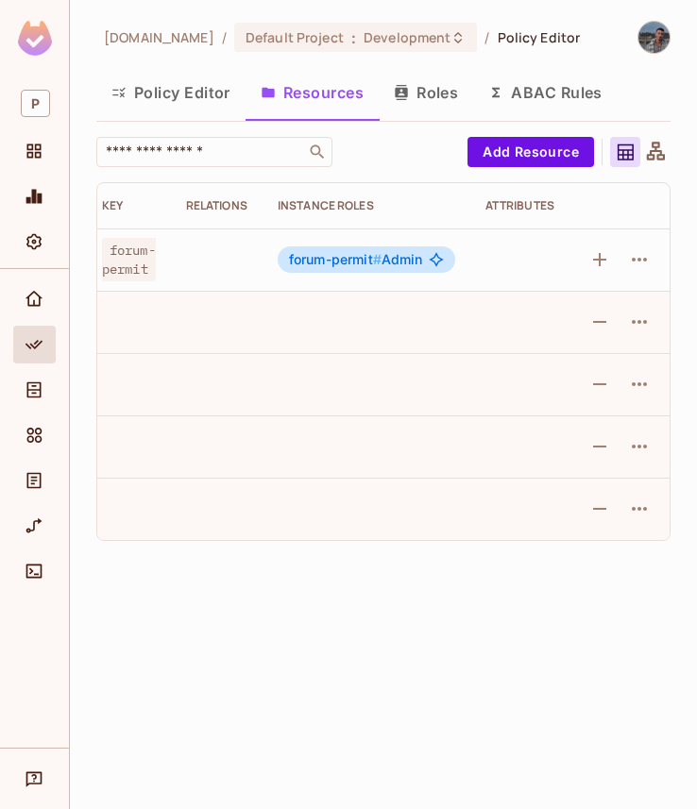
scroll to position [0, 0]
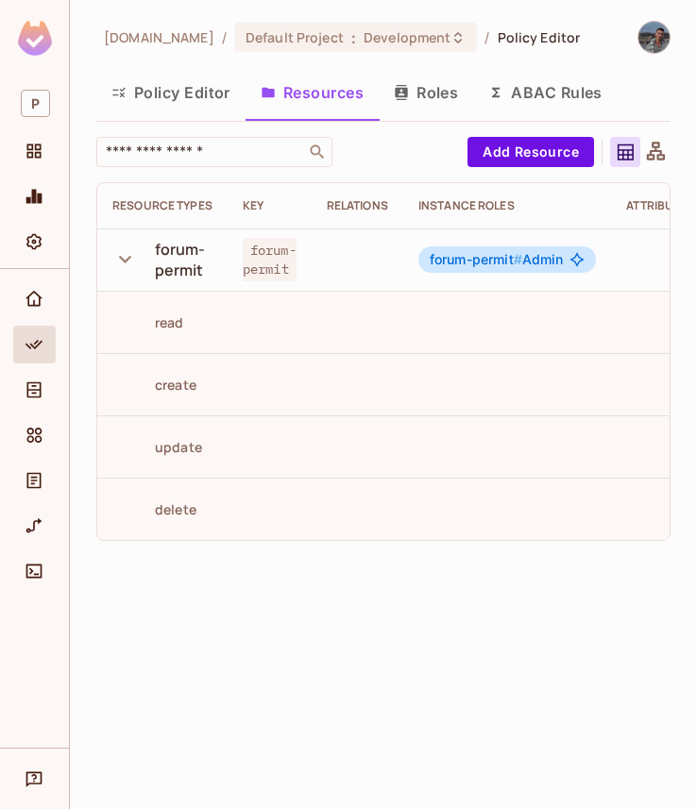
click at [425, 94] on button "Roles" at bounding box center [426, 92] width 94 height 47
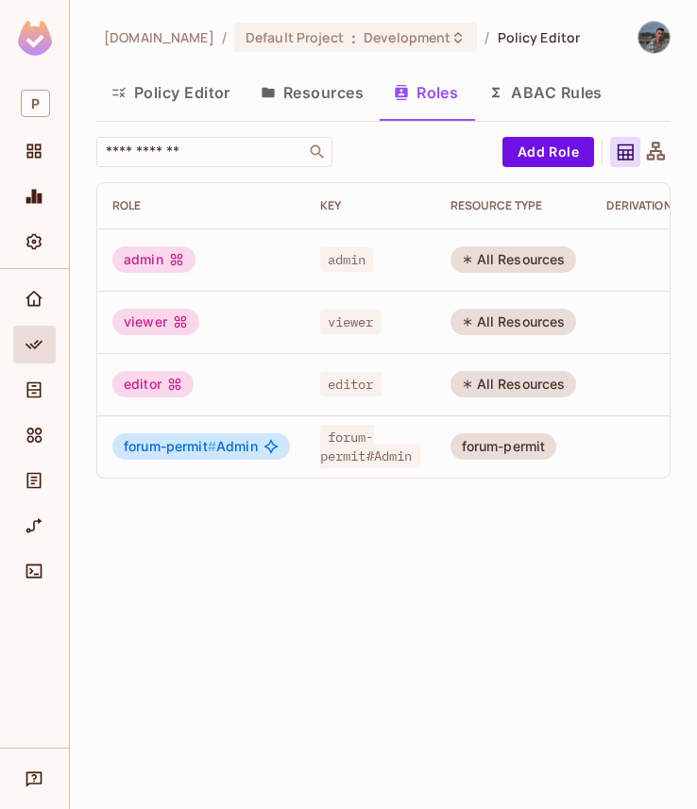
scroll to position [0, 93]
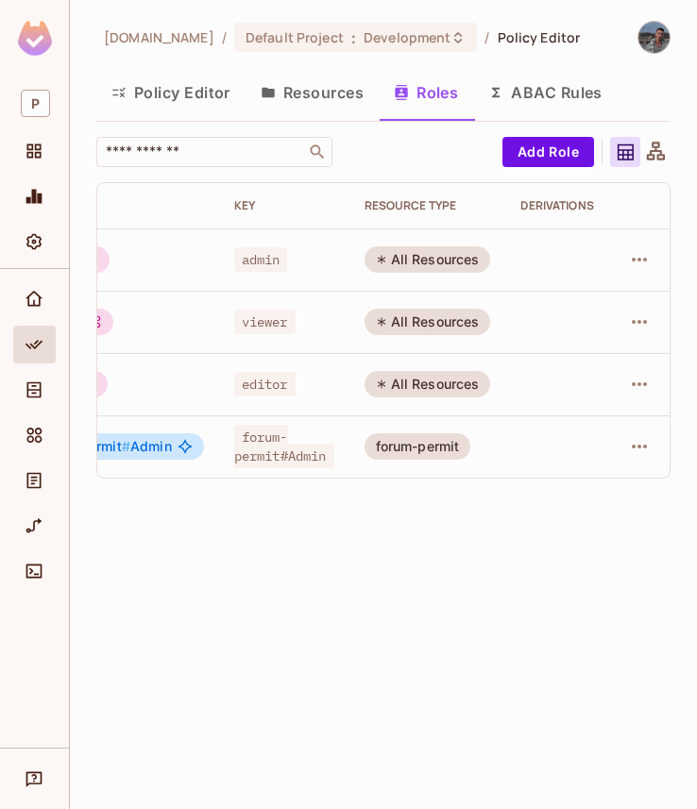
click at [456, 331] on div "All Resources" at bounding box center [428, 322] width 127 height 26
click at [389, 327] on div "All Resources" at bounding box center [428, 322] width 127 height 26
click at [639, 445] on icon "button" at bounding box center [639, 447] width 15 height 4
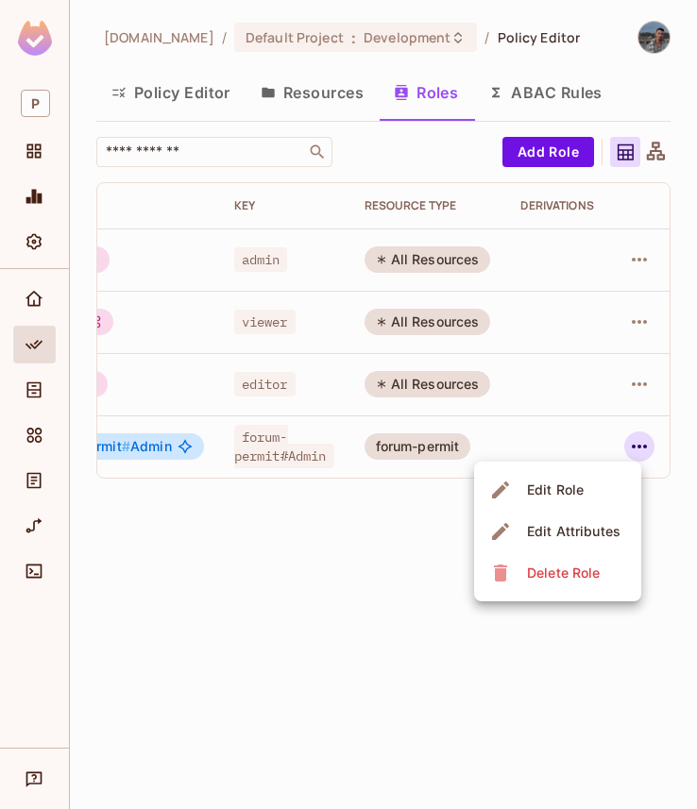
click at [436, 417] on div at bounding box center [348, 404] width 697 height 809
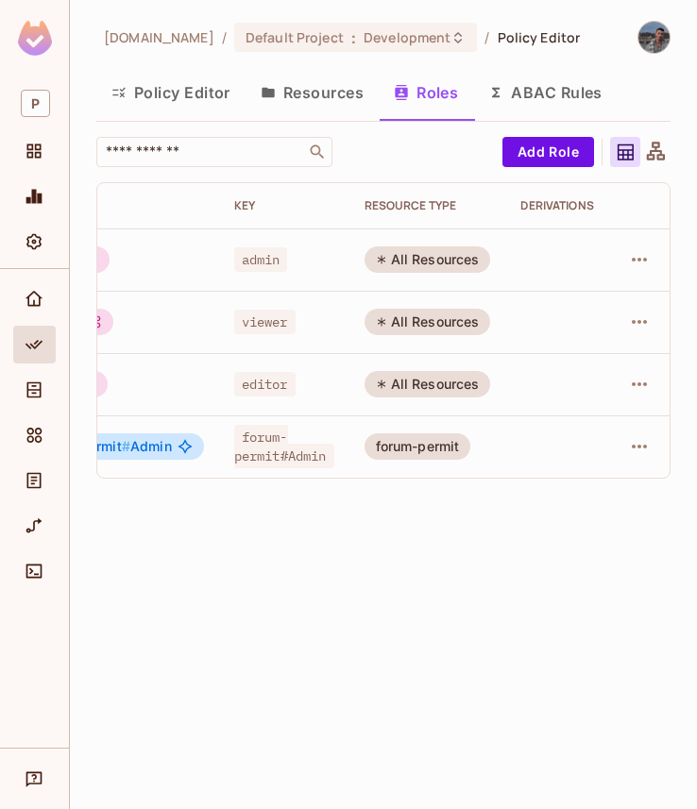
click at [528, 94] on button "ABAC Rules" at bounding box center [545, 92] width 145 height 47
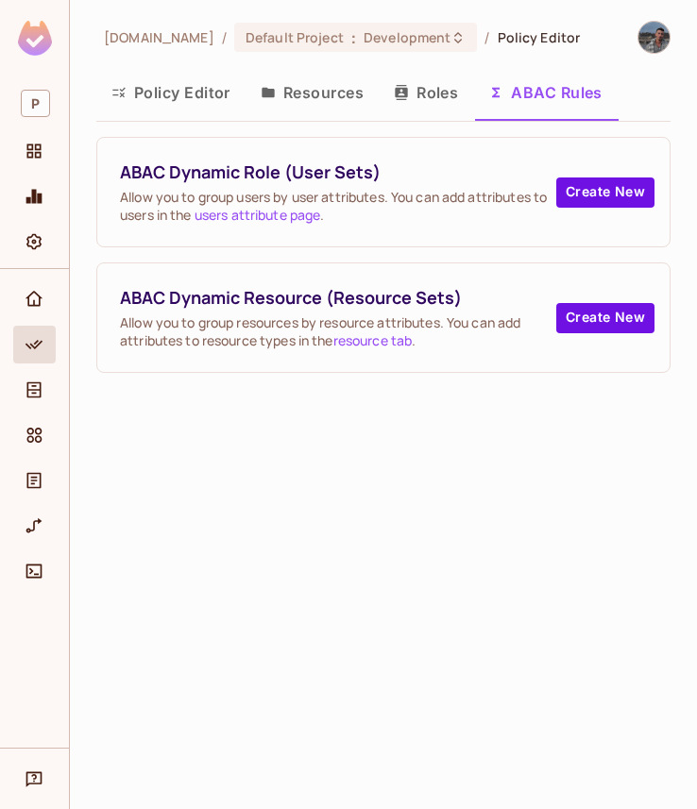
click at [434, 97] on button "Roles" at bounding box center [426, 92] width 94 height 47
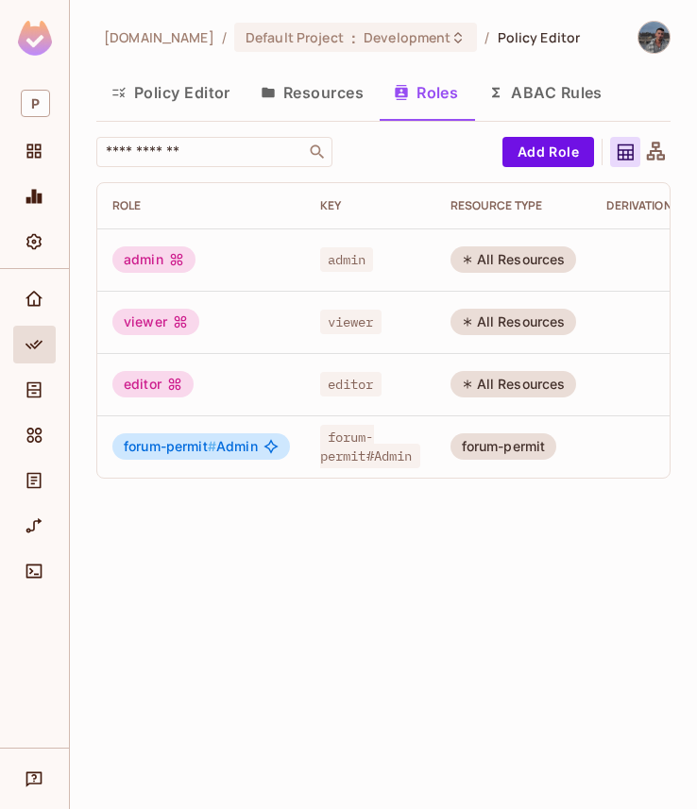
click at [333, 94] on button "Resources" at bounding box center [312, 92] width 133 height 47
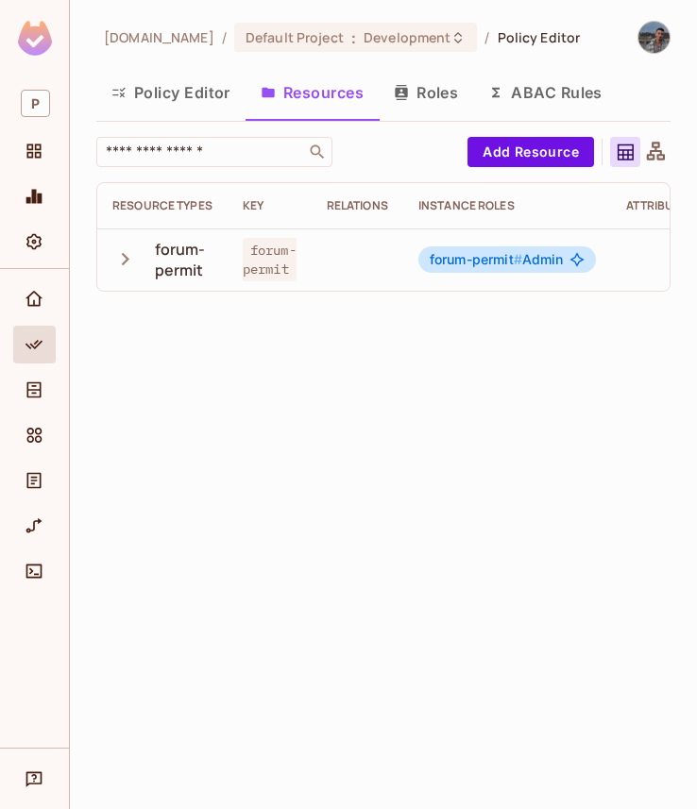
click at [204, 104] on button "Policy Editor" at bounding box center [170, 92] width 149 height 47
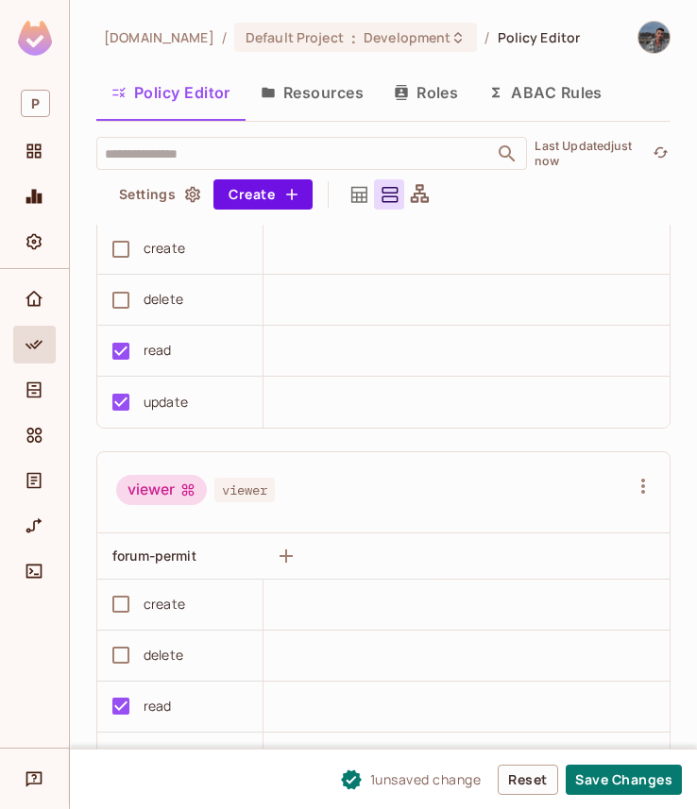
scroll to position [453, 0]
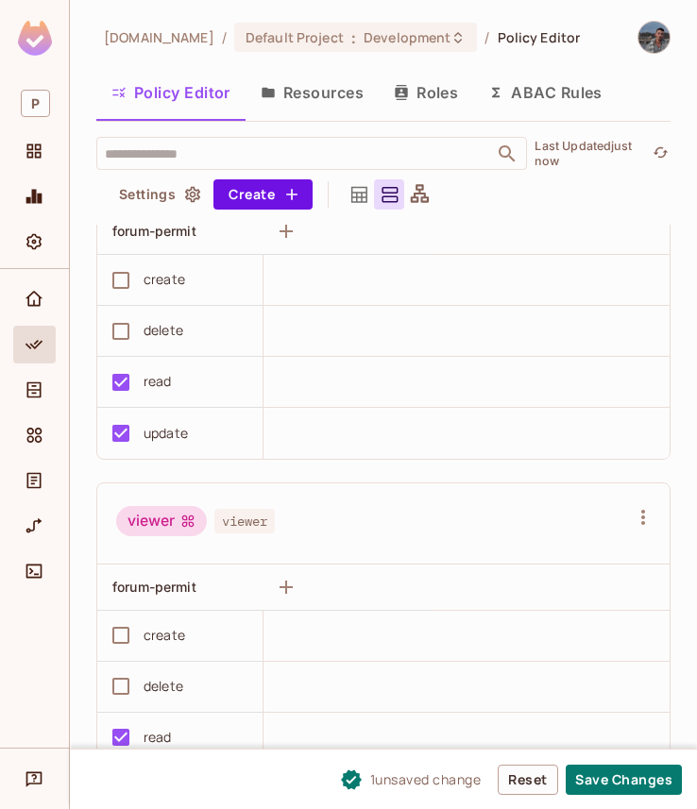
click at [124, 404] on td "read" at bounding box center [180, 382] width 166 height 51
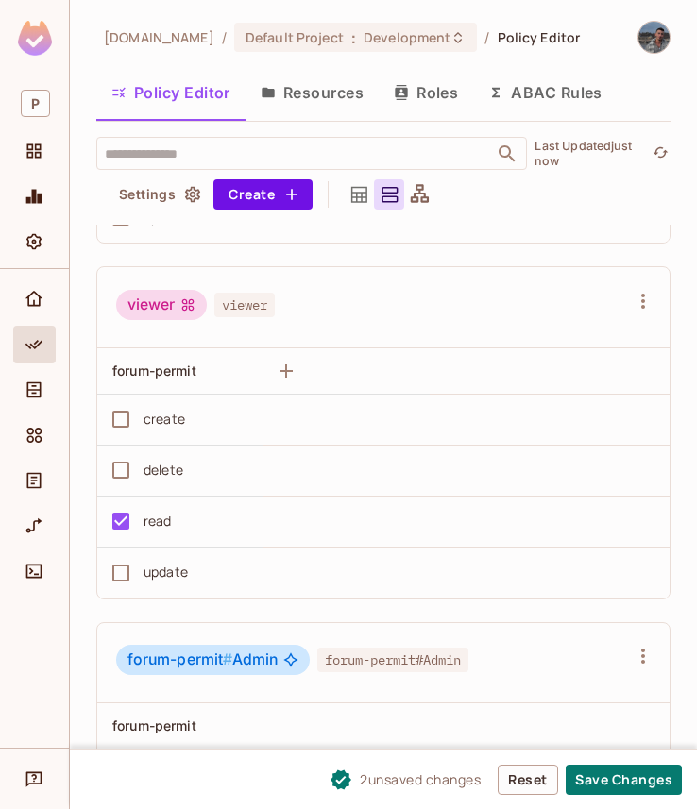
scroll to position [822, 0]
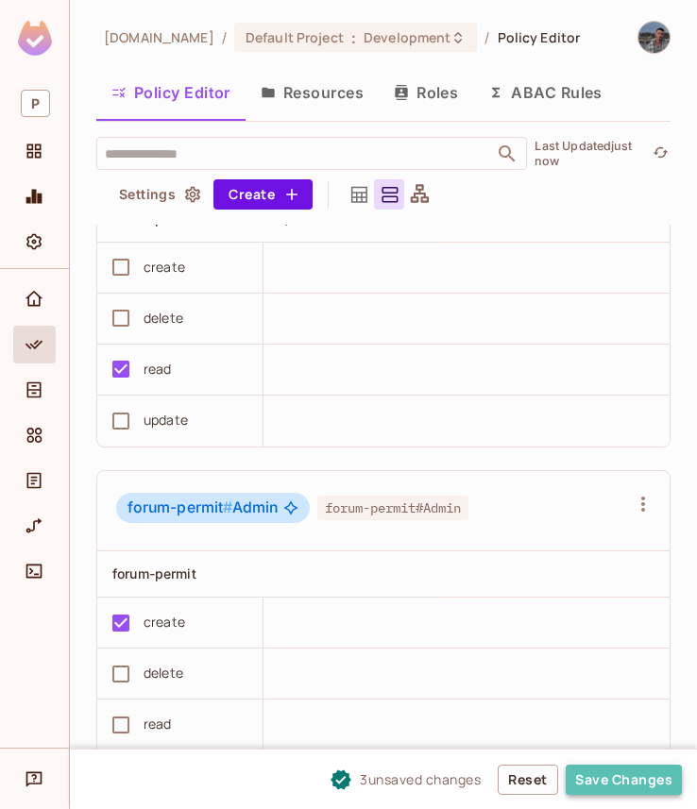
click at [610, 780] on button "Save Changes" at bounding box center [624, 780] width 116 height 30
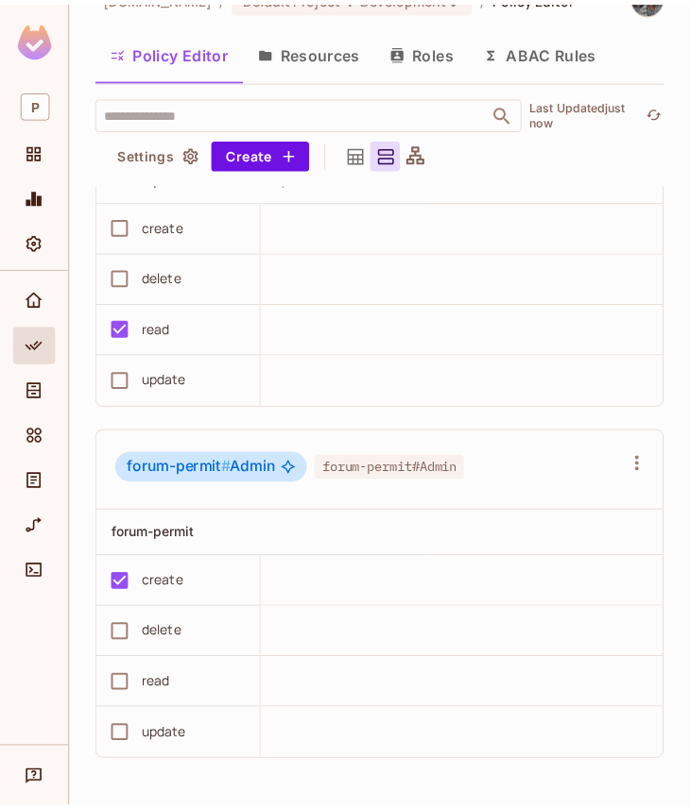
scroll to position [0, 0]
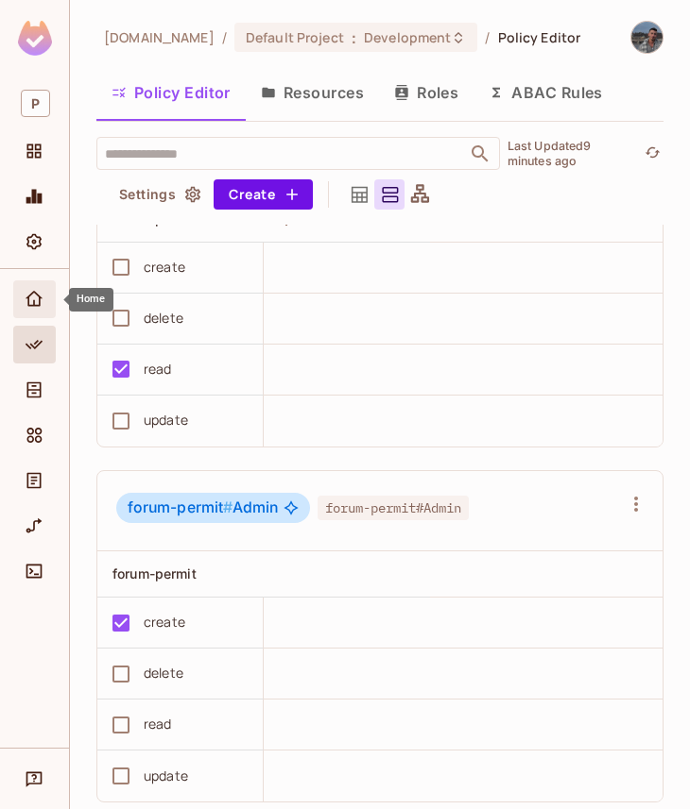
click at [35, 315] on div "Home" at bounding box center [34, 300] width 43 height 38
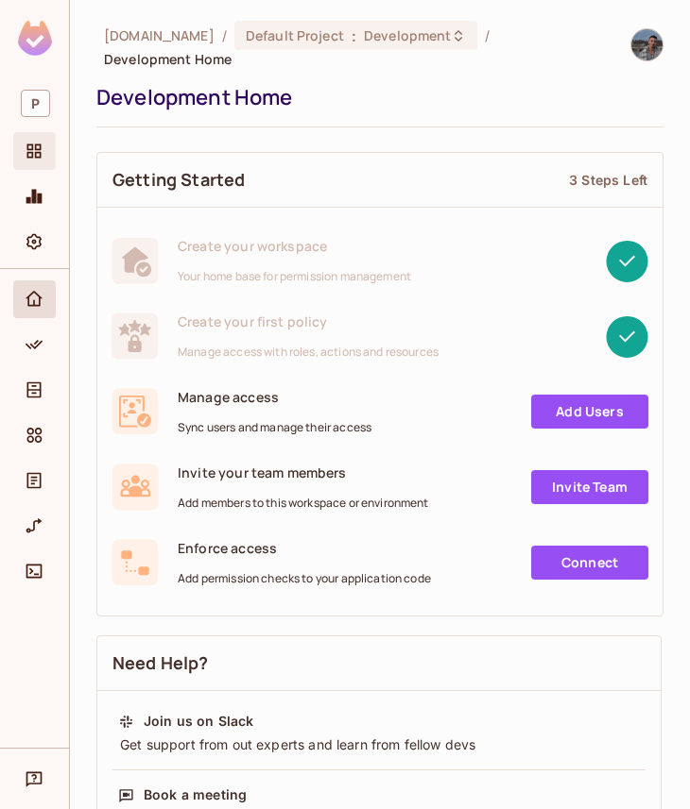
click at [43, 167] on div "Projects" at bounding box center [34, 151] width 43 height 38
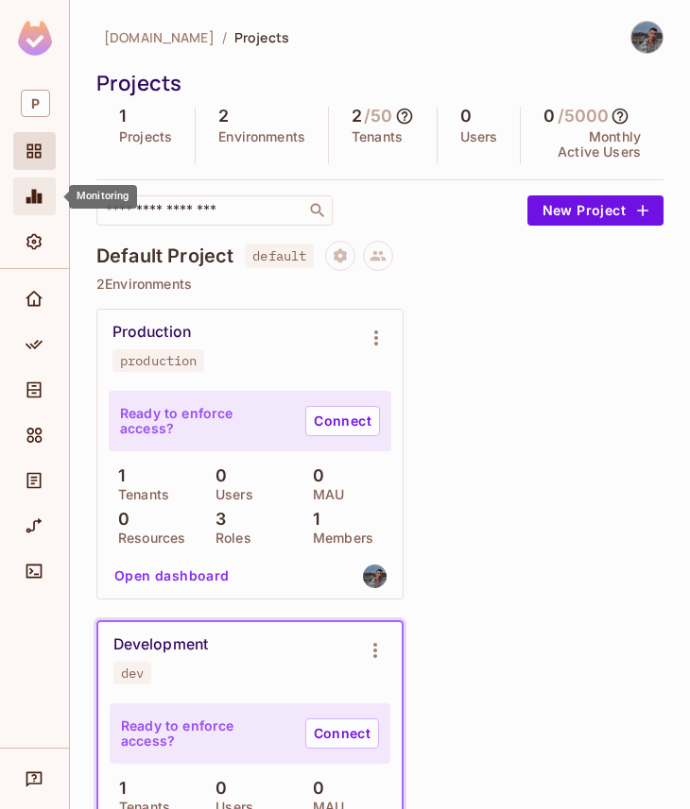
click at [43, 204] on icon "Monitoring" at bounding box center [34, 196] width 19 height 19
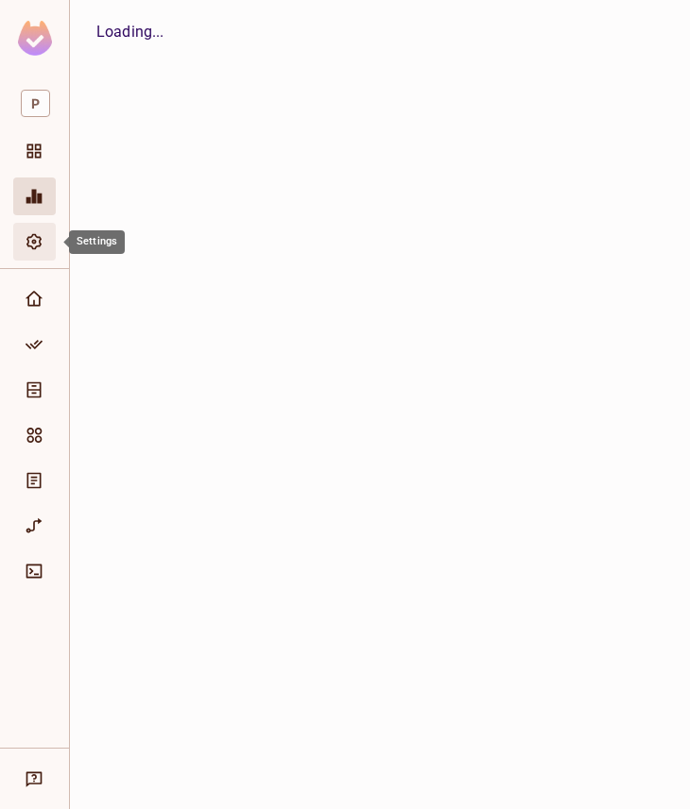
click at [41, 234] on icon "Settings" at bounding box center [34, 241] width 19 height 19
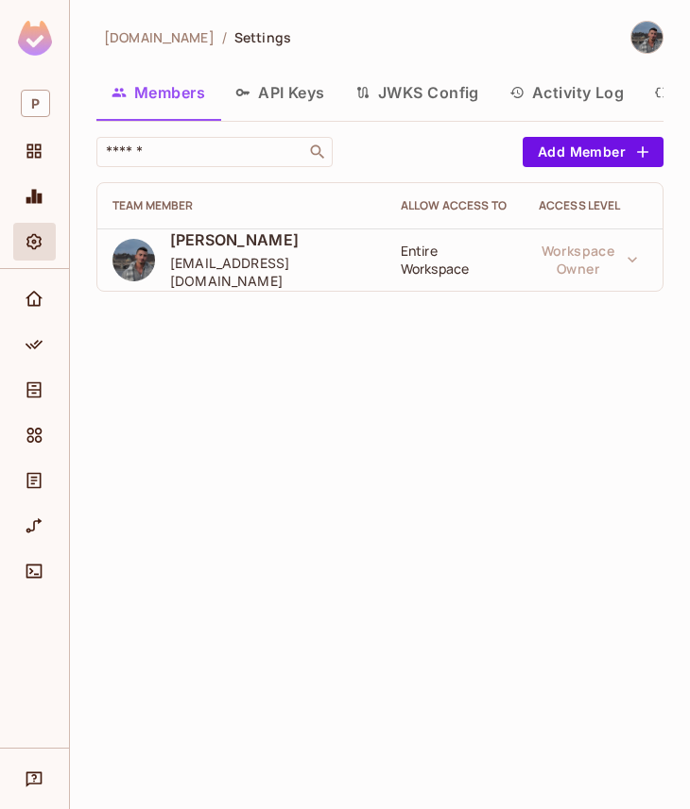
click at [306, 105] on button "API Keys" at bounding box center [280, 92] width 120 height 47
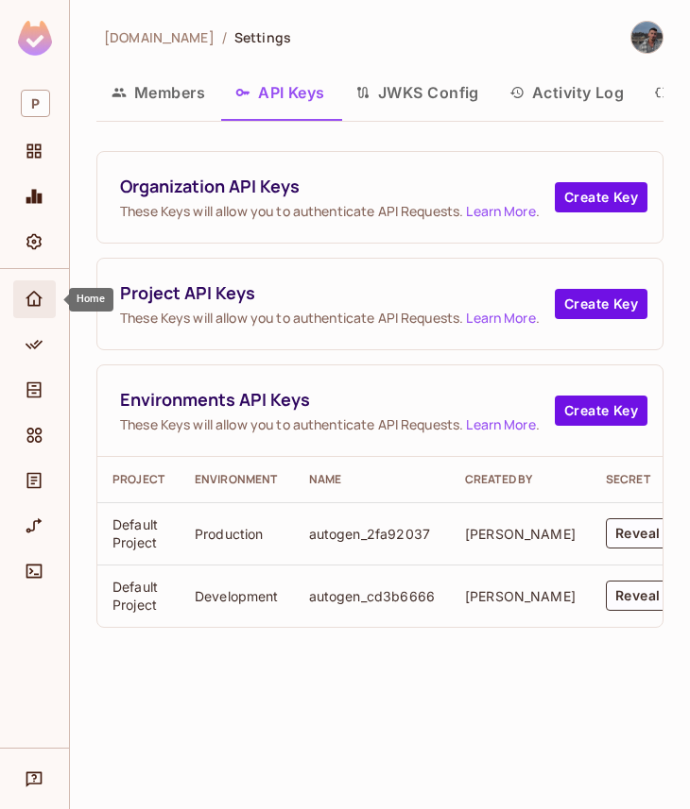
click at [33, 297] on icon "Home" at bounding box center [34, 299] width 19 height 19
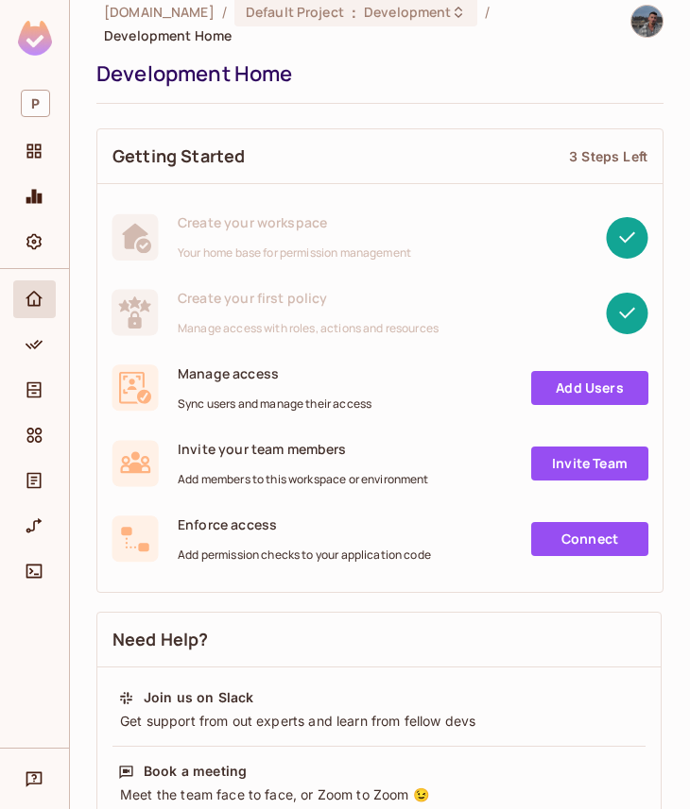
scroll to position [27, 0]
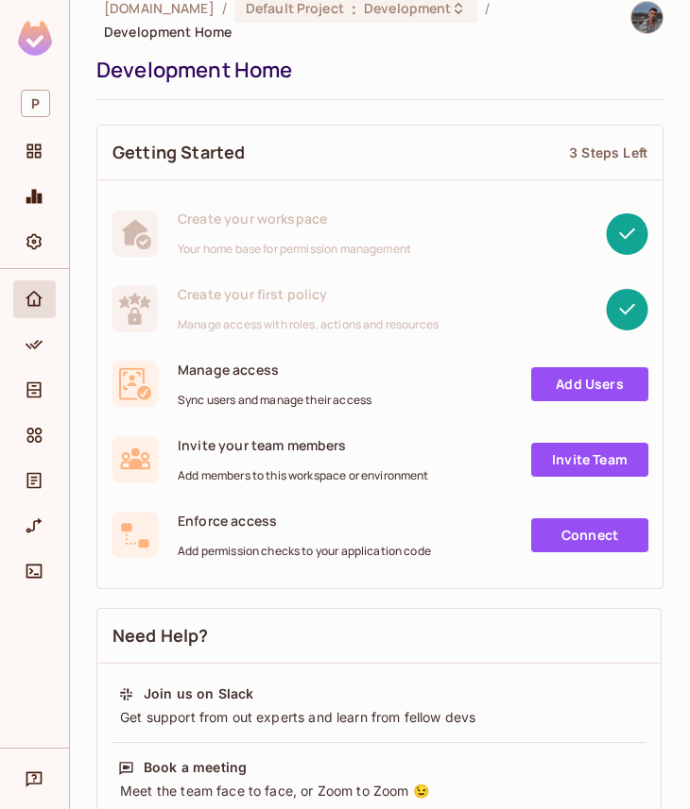
click at [555, 367] on link "Add Users" at bounding box center [589, 384] width 117 height 34
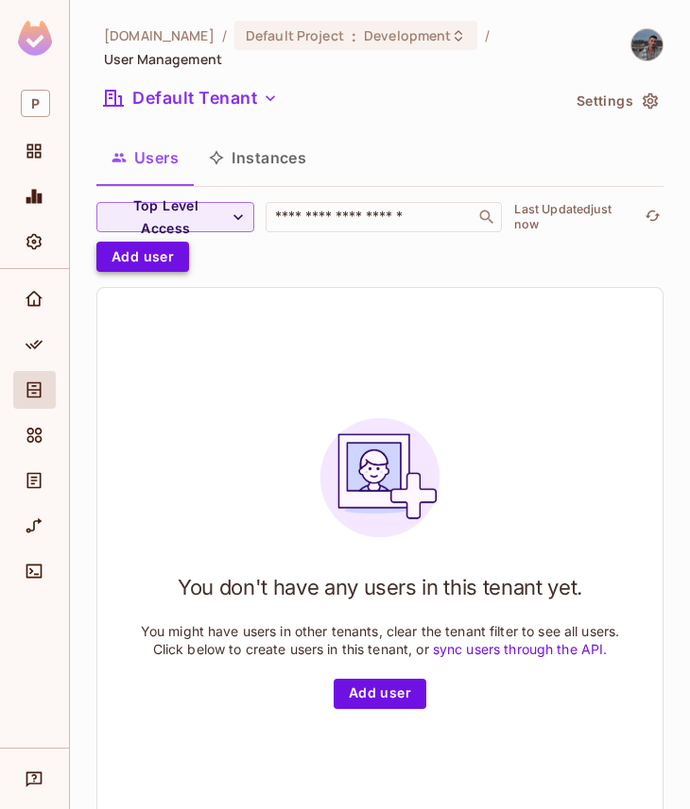
click at [140, 242] on button "Add user" at bounding box center [142, 257] width 93 height 30
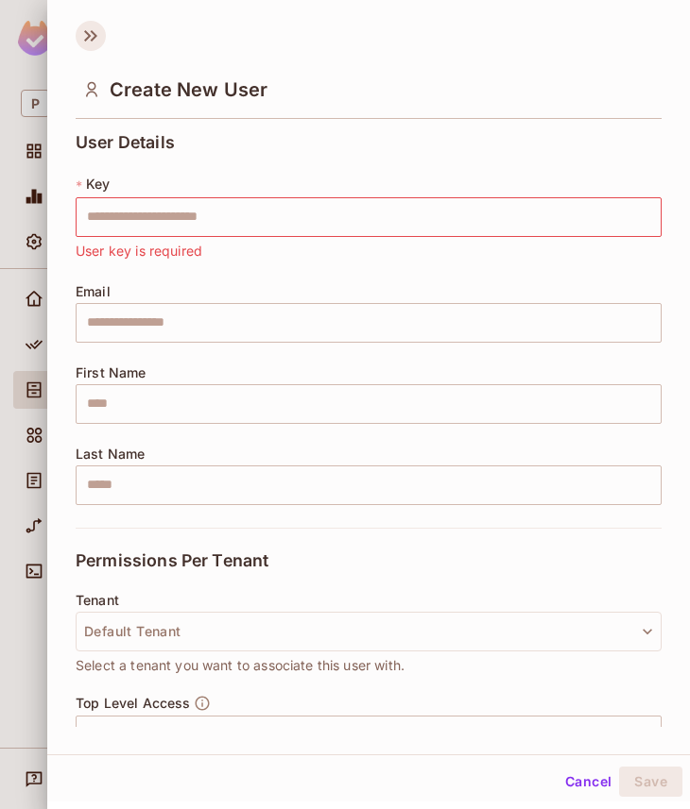
click at [92, 34] on icon at bounding box center [91, 36] width 30 height 30
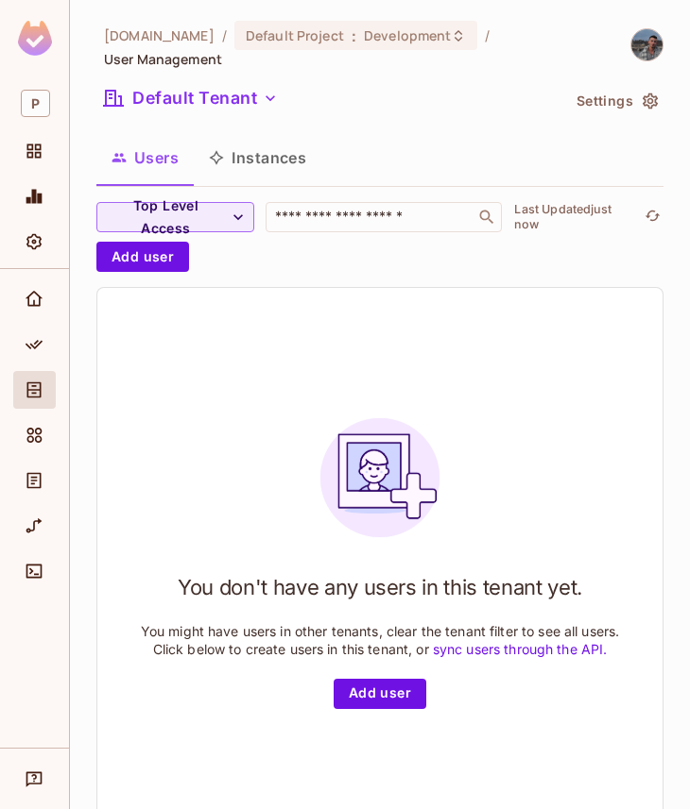
click at [221, 150] on icon "button" at bounding box center [216, 157] width 15 height 15
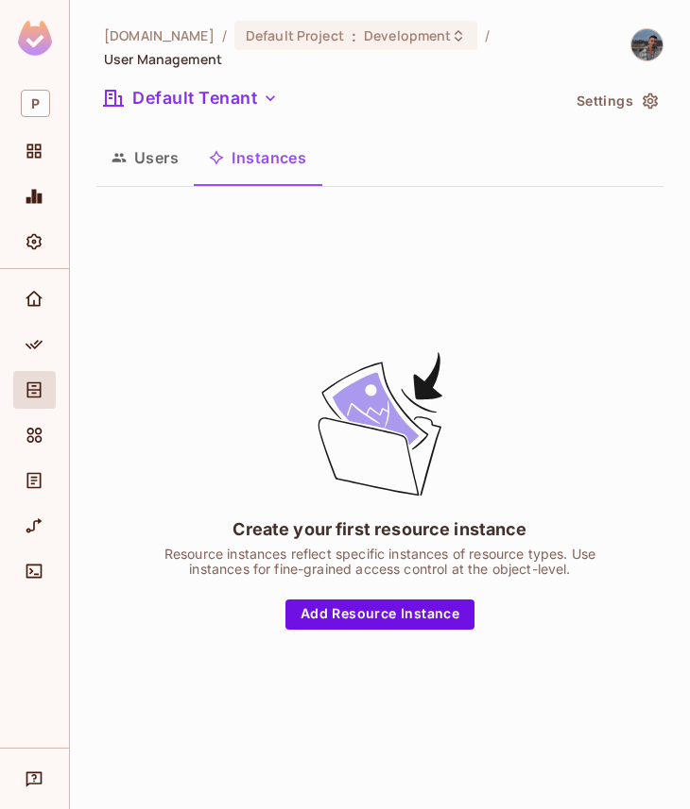
click at [140, 139] on button "Users" at bounding box center [144, 157] width 97 height 47
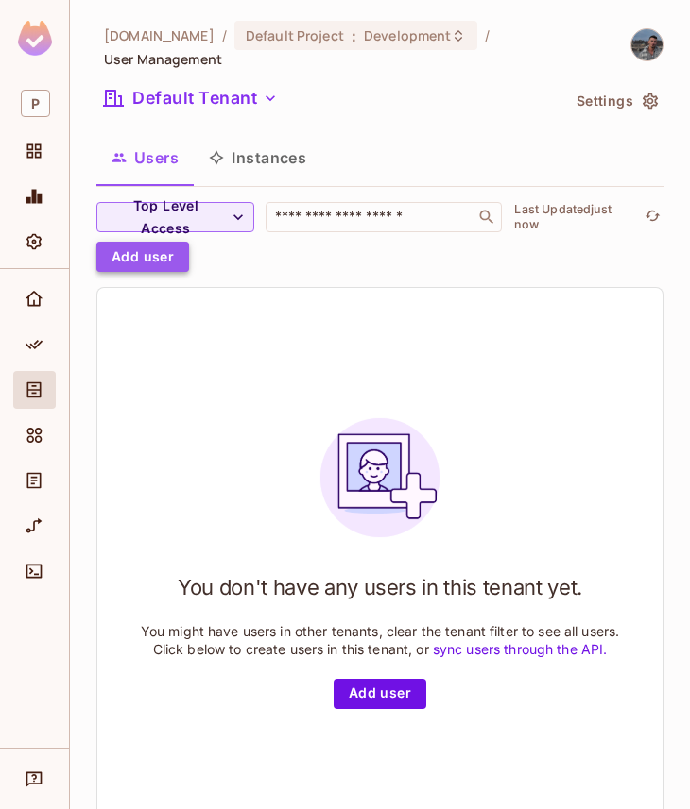
click at [135, 242] on button "Add user" at bounding box center [142, 257] width 93 height 30
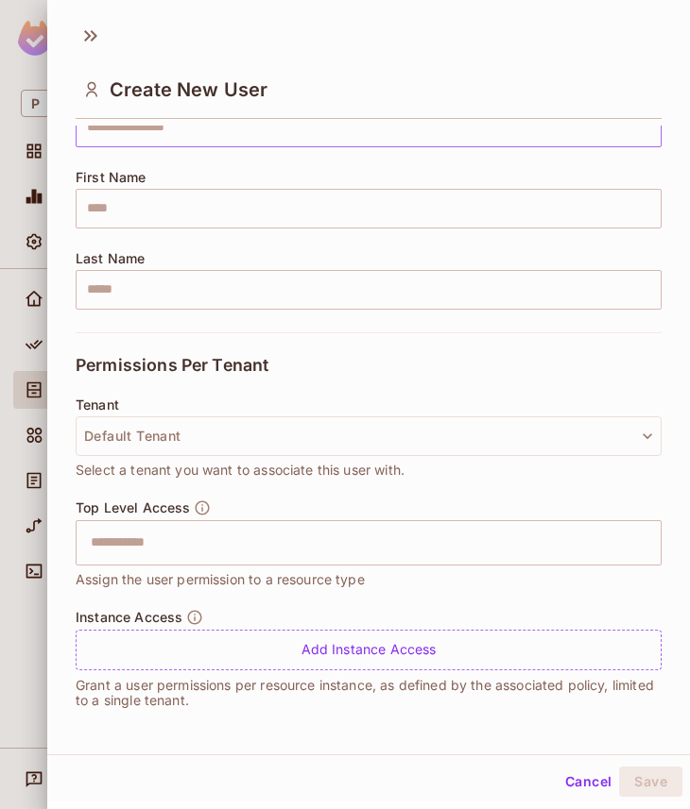
scroll to position [3, 0]
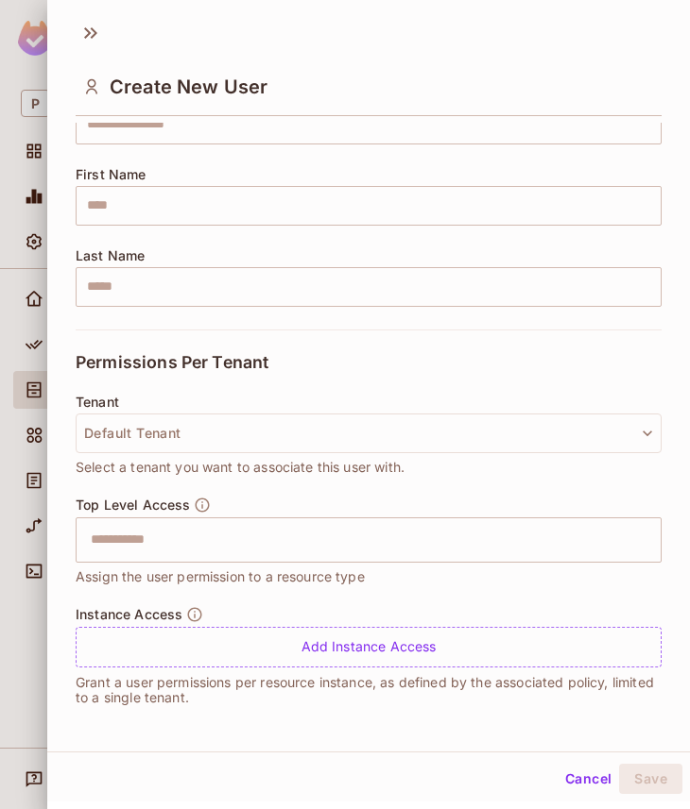
click at [89, 35] on icon at bounding box center [91, 33] width 30 height 30
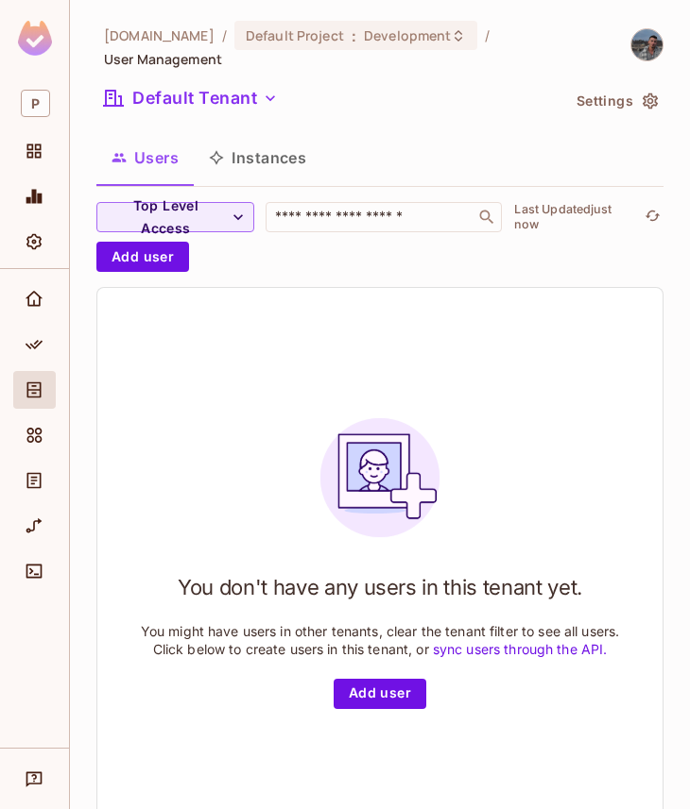
click at [52, 42] on div at bounding box center [34, 41] width 69 height 82
click at [43, 42] on img at bounding box center [35, 38] width 34 height 35
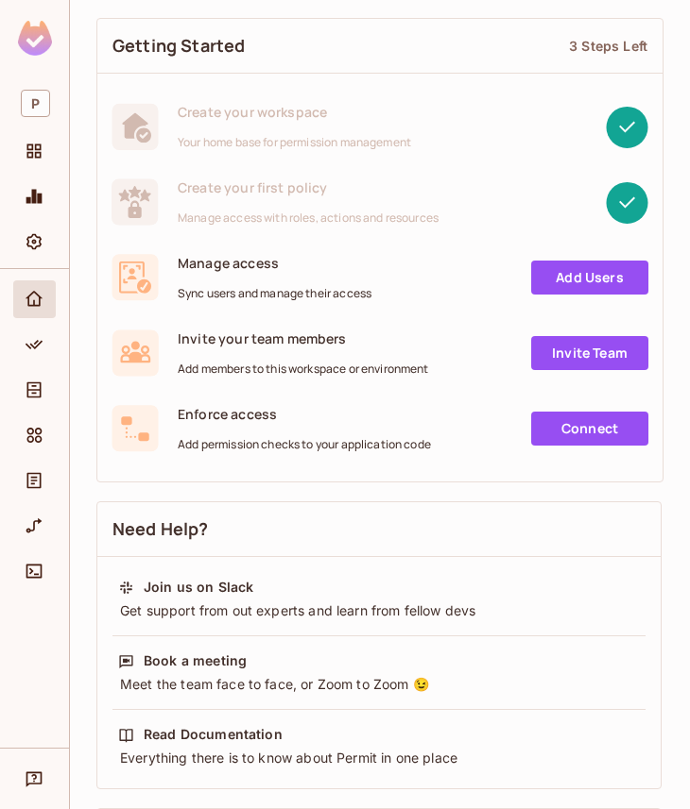
scroll to position [133, 0]
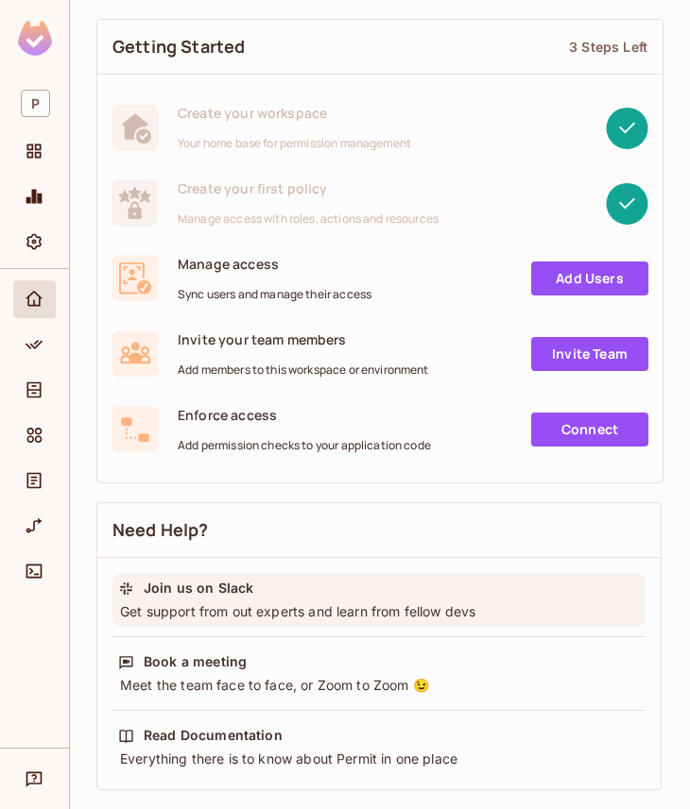
click at [284, 603] on div "Get support from out experts and learn from fellow devs" at bounding box center [378, 612] width 521 height 19
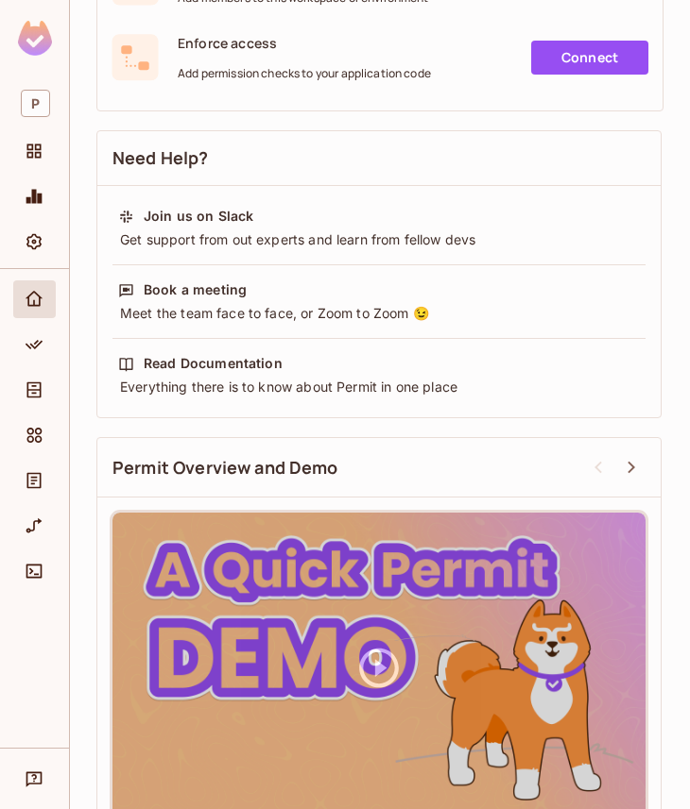
scroll to position [511, 0]
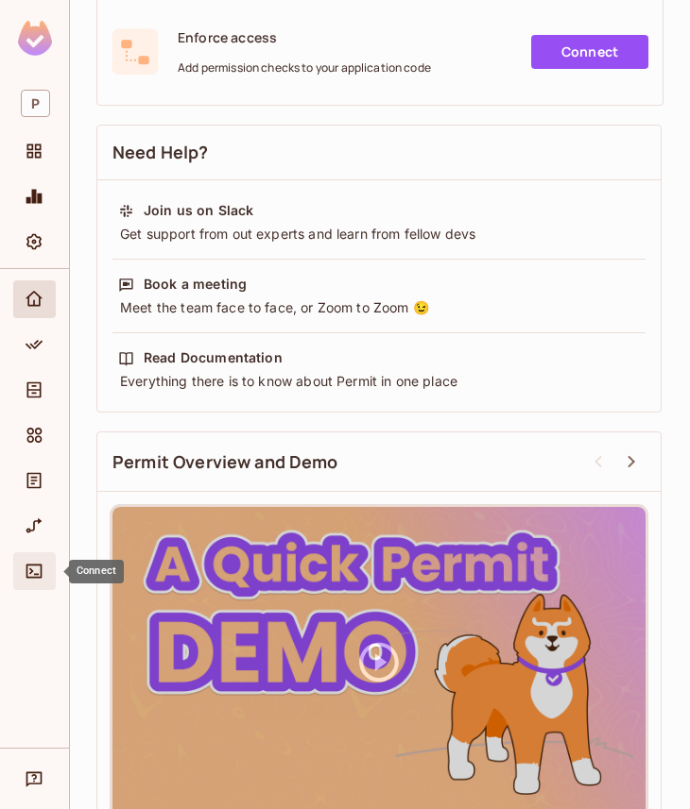
click at [40, 561] on span "Connect" at bounding box center [34, 571] width 23 height 23
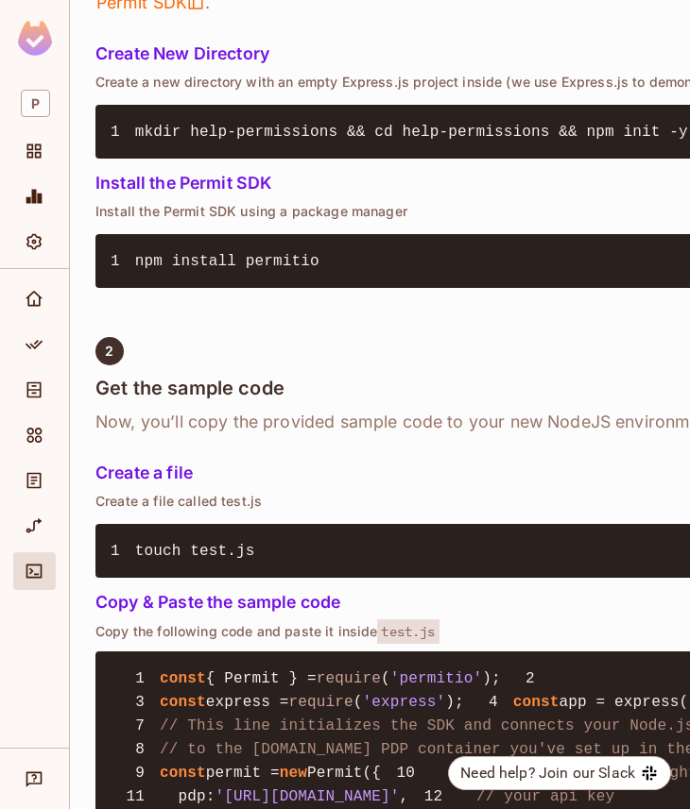
scroll to position [875, 1]
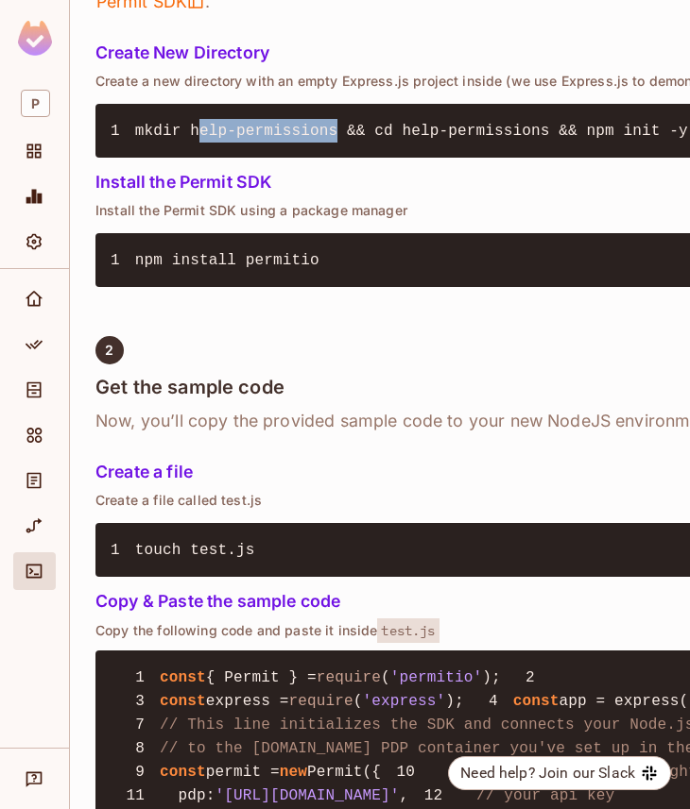
drag, startPoint x: 196, startPoint y: 116, endPoint x: 333, endPoint y: 123, distance: 138.1
click at [335, 123] on span "mkdir help-permissions && cd help-permissions && npm init -y && npm install exp…" at bounding box center [517, 131] width 764 height 17
copy span "elp-permissions"
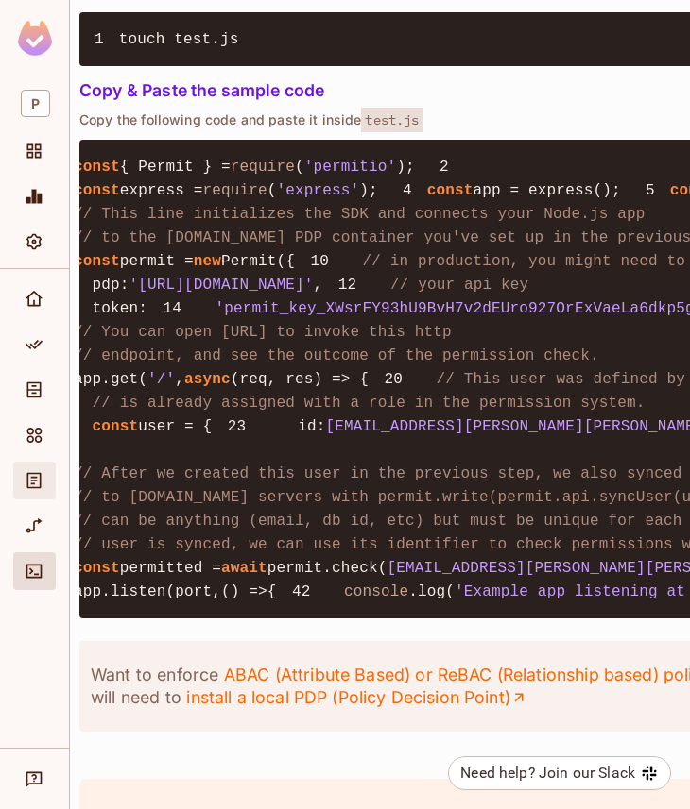
scroll to position [0, 48]
